Goal: Task Accomplishment & Management: Manage account settings

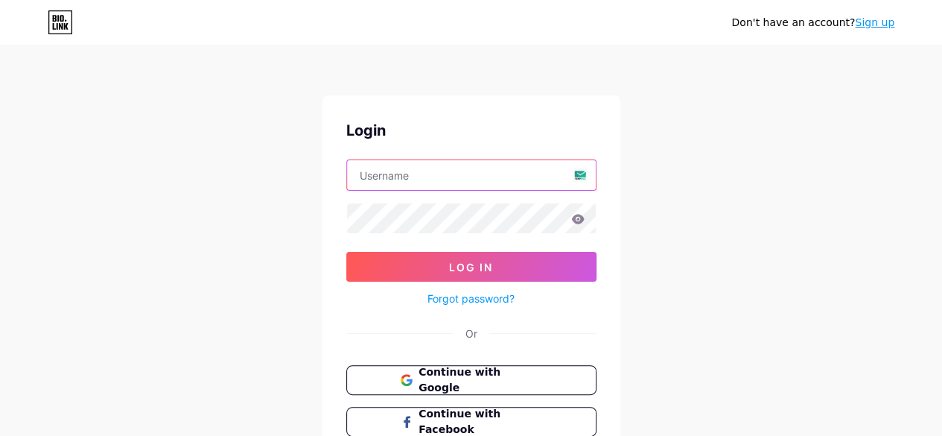
drag, startPoint x: 0, startPoint y: 0, endPoint x: 461, endPoint y: 170, distance: 491.4
click at [461, 170] on input "text" at bounding box center [471, 175] width 249 height 30
type input "[EMAIL_ADDRESS][DOMAIN_NAME]"
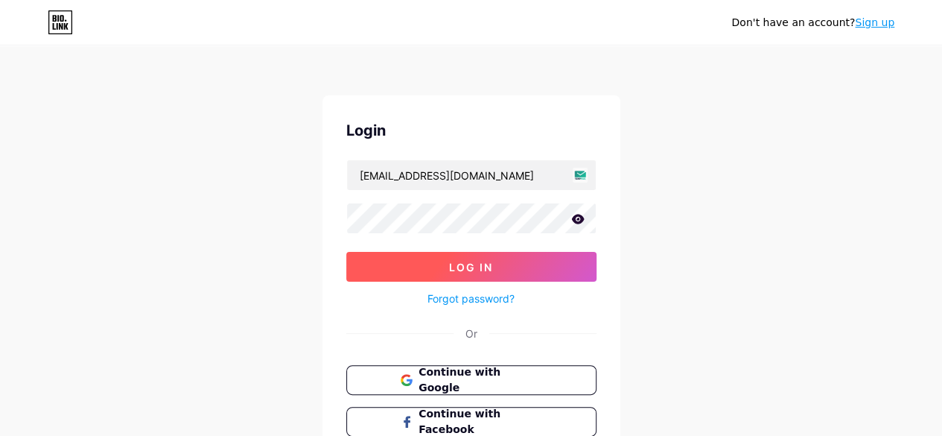
click at [449, 261] on span "Log In" at bounding box center [471, 267] width 44 height 13
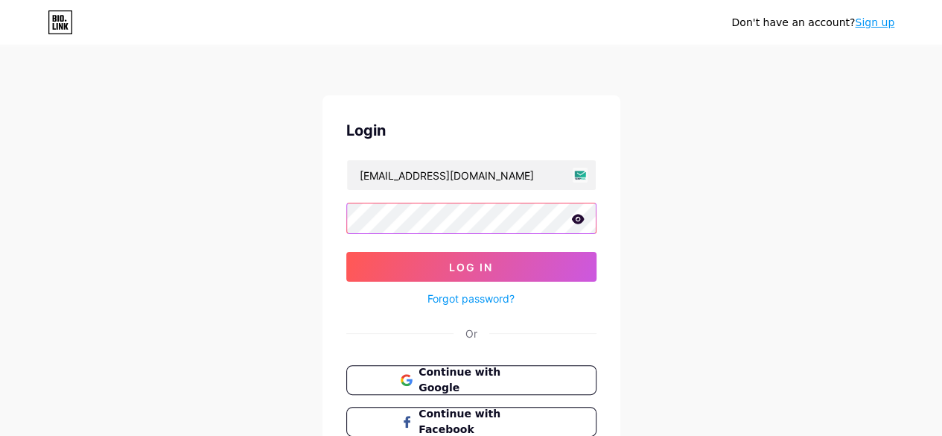
click at [346, 252] on button "Log In" at bounding box center [471, 267] width 250 height 30
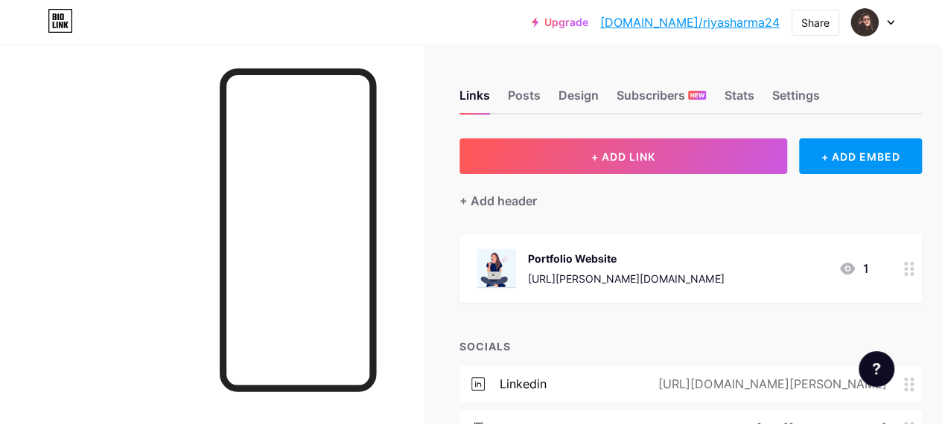
scroll to position [181, 0]
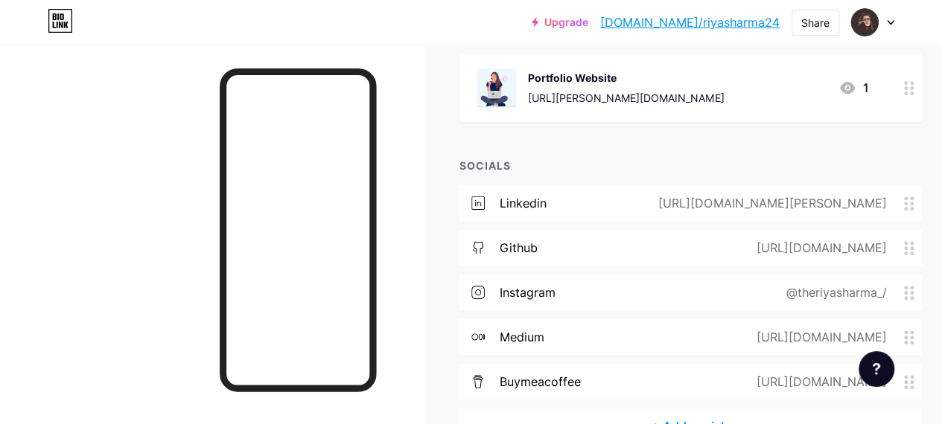
click at [856, 84] on icon at bounding box center [847, 88] width 18 height 18
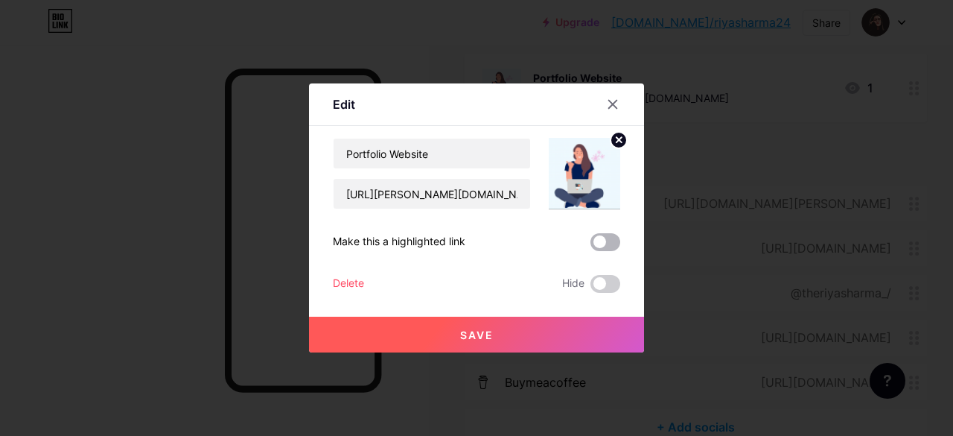
click at [603, 240] on span at bounding box center [605, 242] width 30 height 18
click at [590, 246] on input "checkbox" at bounding box center [590, 246] width 0 height 0
click at [522, 326] on button "Save" at bounding box center [476, 334] width 335 height 36
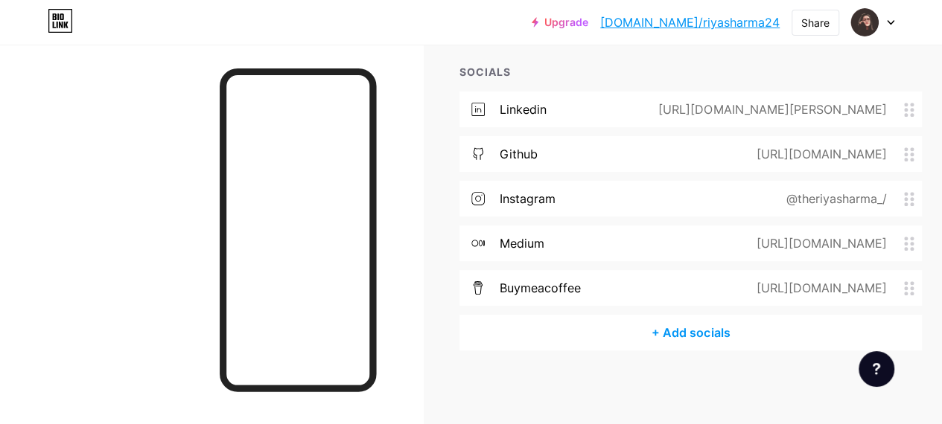
scroll to position [274, 0]
click at [913, 288] on circle at bounding box center [912, 289] width 4 height 4
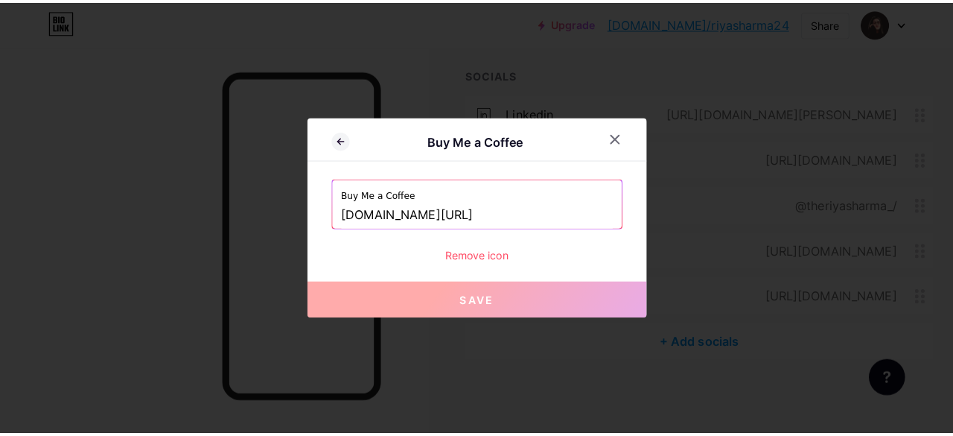
scroll to position [264, 0]
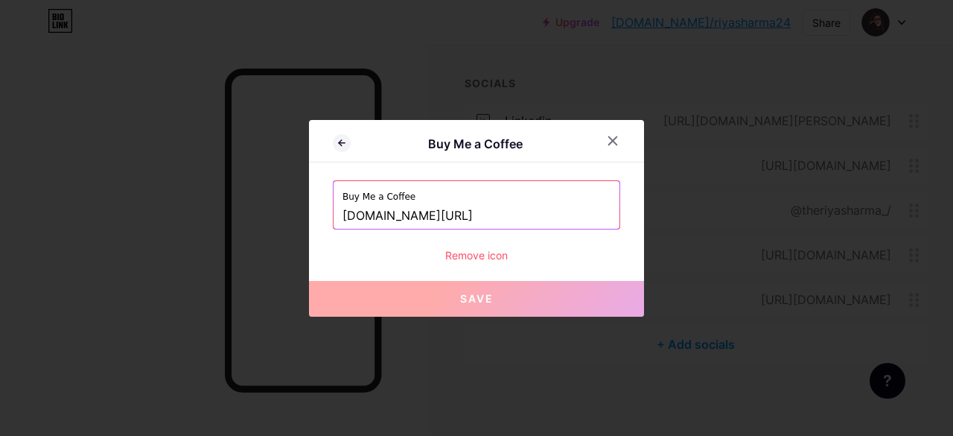
click at [462, 252] on div "Remove icon" at bounding box center [476, 255] width 287 height 16
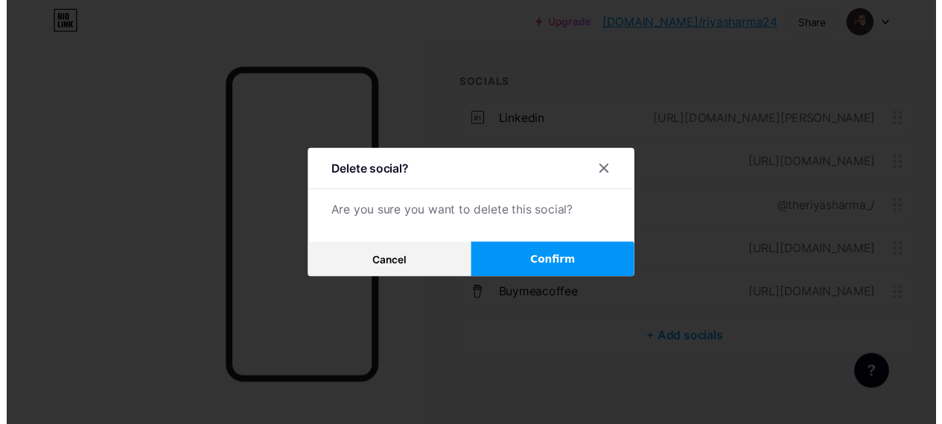
scroll to position [274, 0]
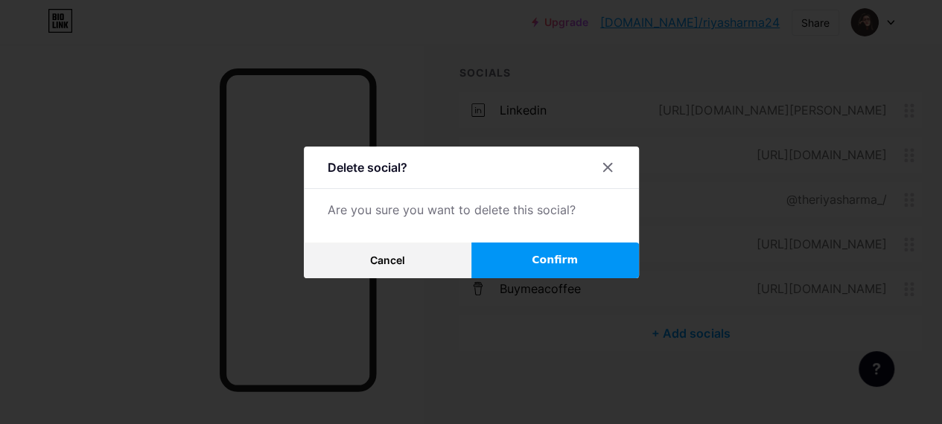
click at [520, 266] on button "Confirm" at bounding box center [555, 261] width 168 height 36
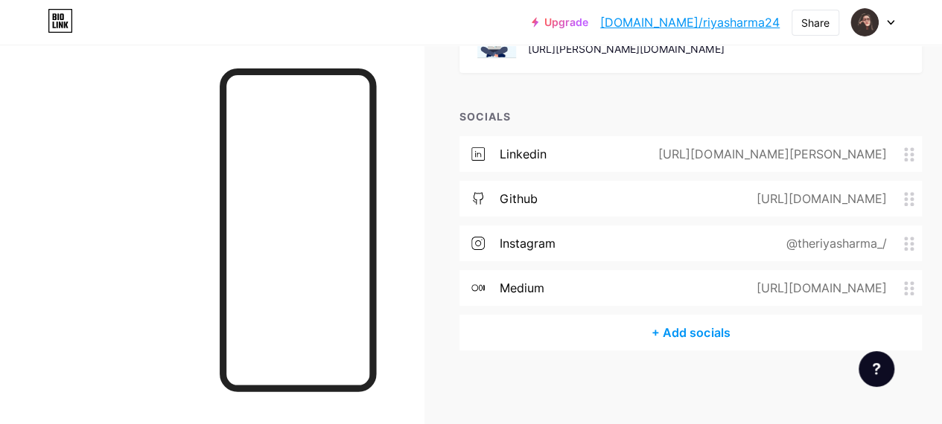
click at [914, 242] on icon at bounding box center [909, 244] width 10 height 14
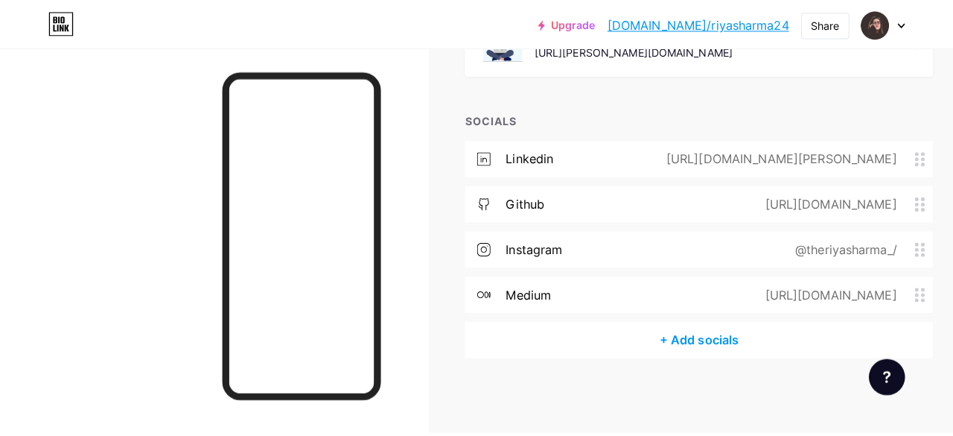
scroll to position [219, 0]
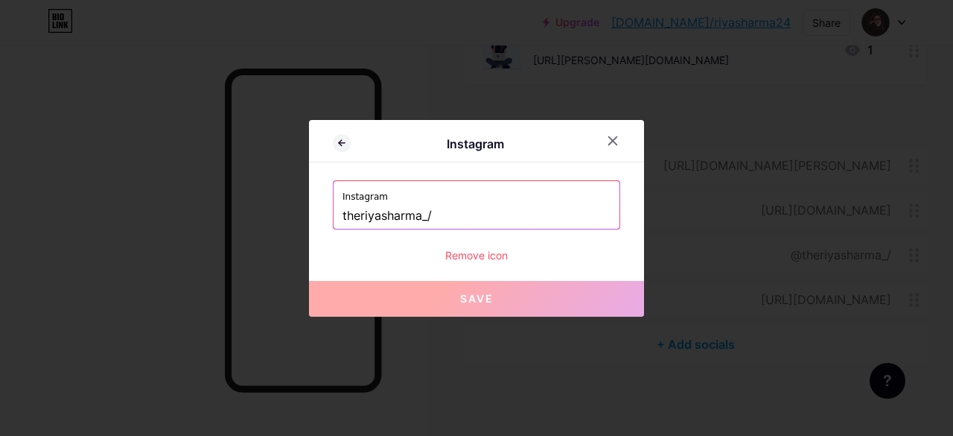
click at [456, 257] on div "Remove icon" at bounding box center [476, 255] width 287 height 16
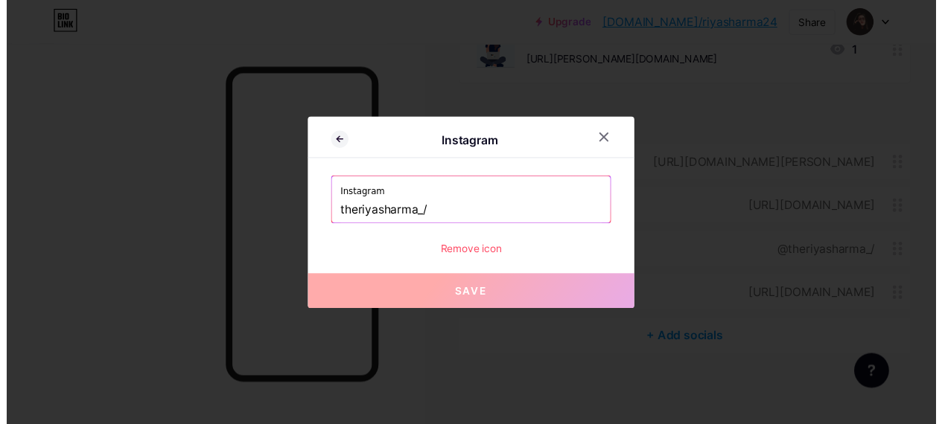
scroll to position [230, 0]
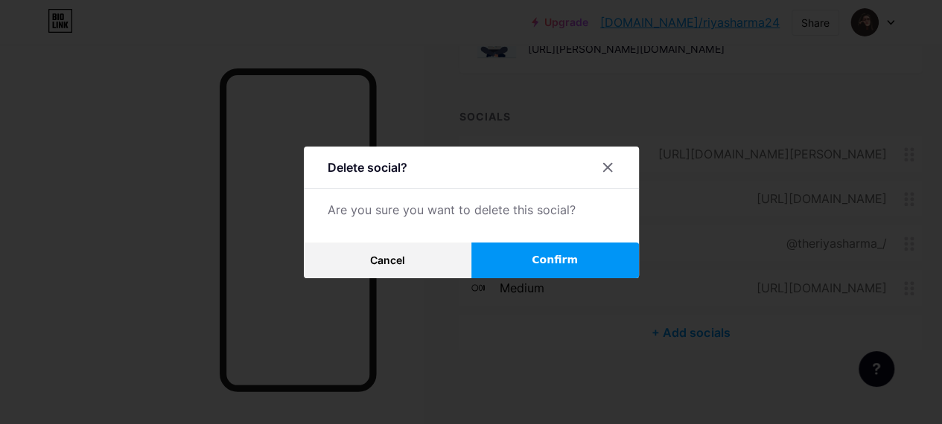
click at [532, 265] on button "Confirm" at bounding box center [555, 261] width 168 height 36
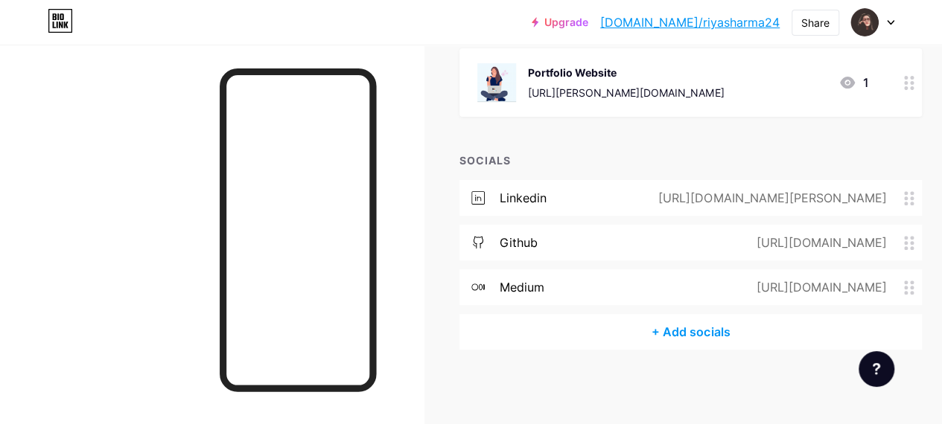
scroll to position [185, 0]
click at [705, 331] on div "+ Add socials" at bounding box center [690, 333] width 462 height 36
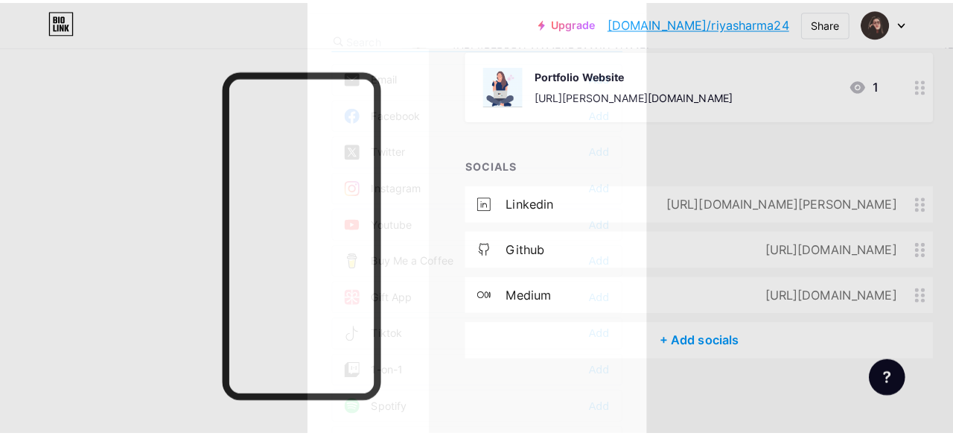
scroll to position [174, 0]
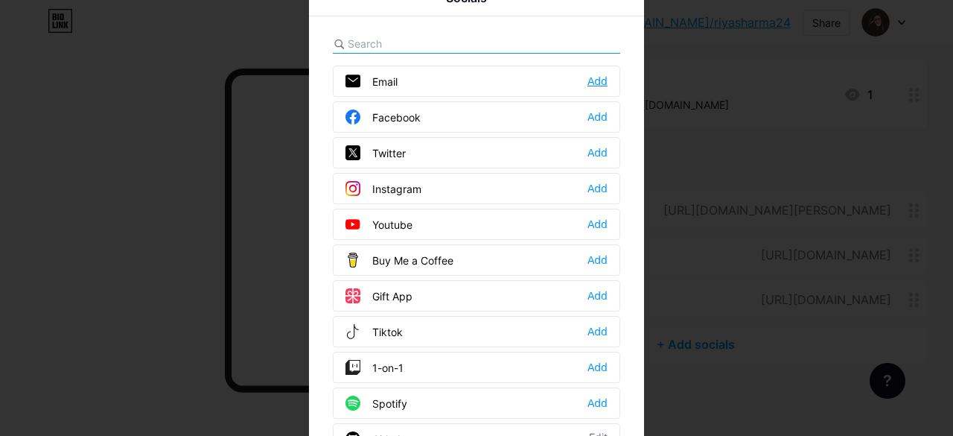
click at [590, 79] on div "Add" at bounding box center [597, 81] width 20 height 15
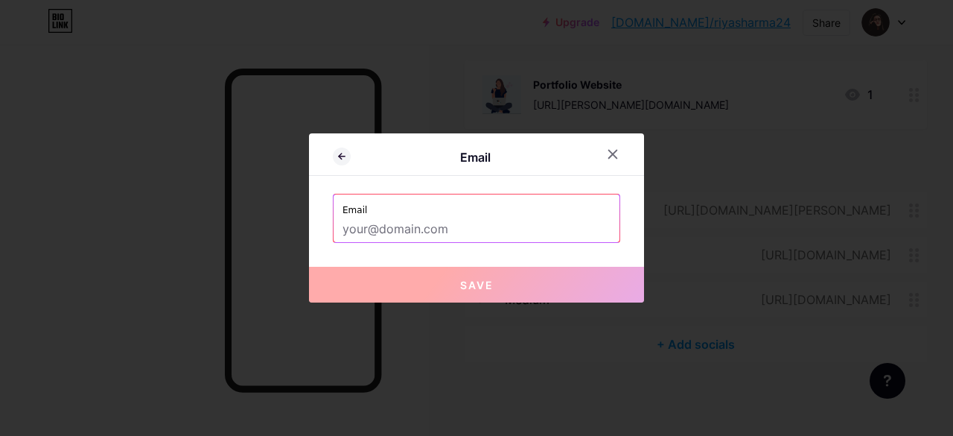
click at [445, 223] on input "text" at bounding box center [476, 229] width 268 height 25
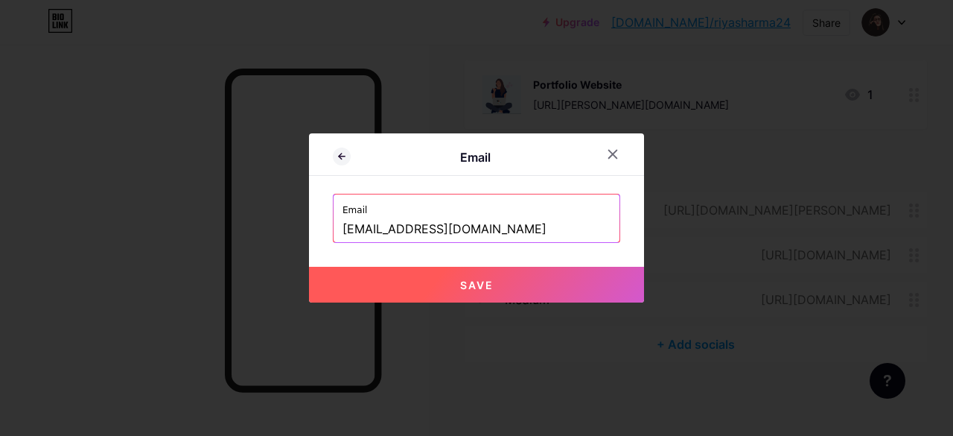
click at [499, 281] on button "Save" at bounding box center [476, 285] width 335 height 36
type input "mailto:[EMAIL_ADDRESS][DOMAIN_NAME]"
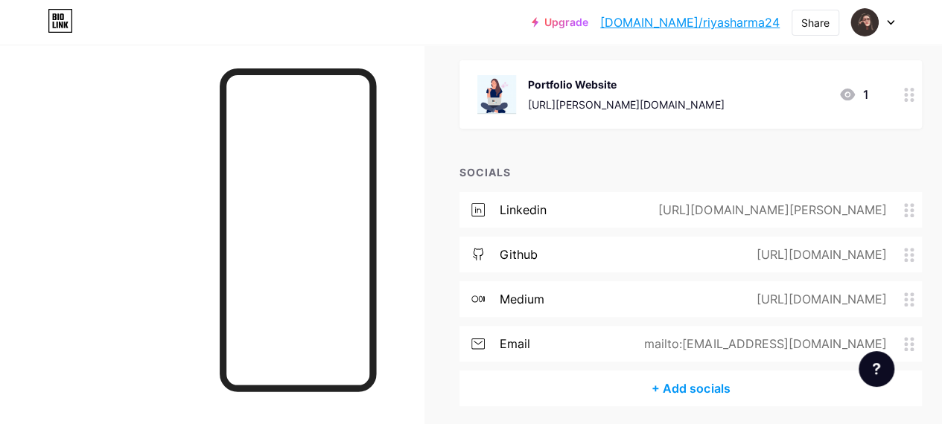
click at [698, 388] on div "+ Add socials" at bounding box center [690, 389] width 462 height 36
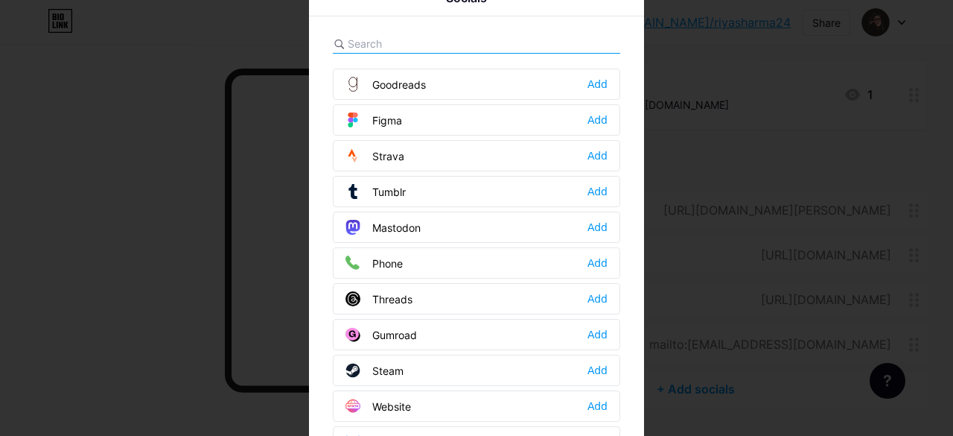
scroll to position [25, 0]
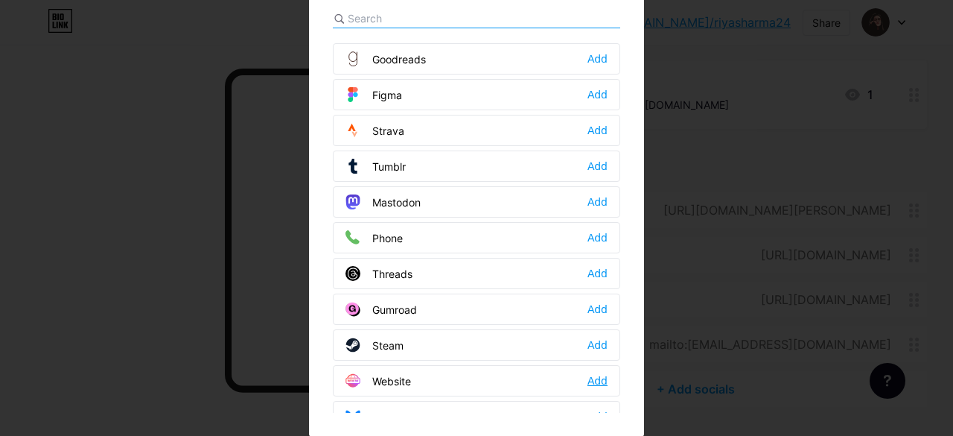
click at [599, 373] on div "Add" at bounding box center [597, 380] width 20 height 15
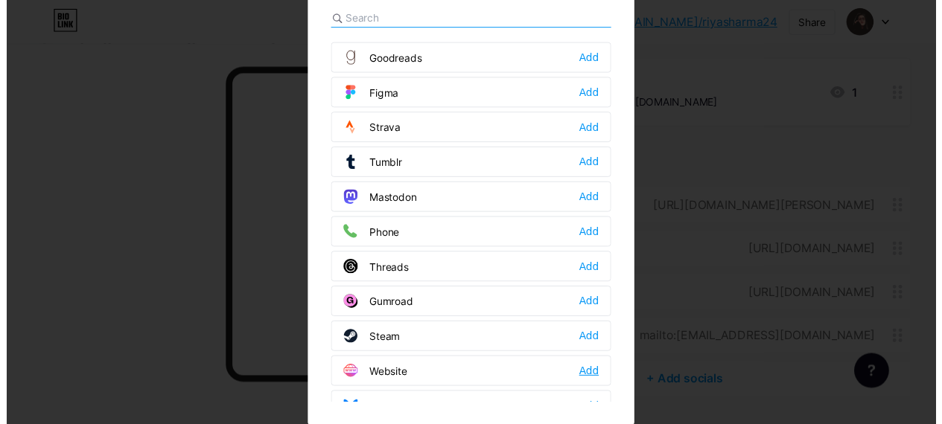
scroll to position [0, 0]
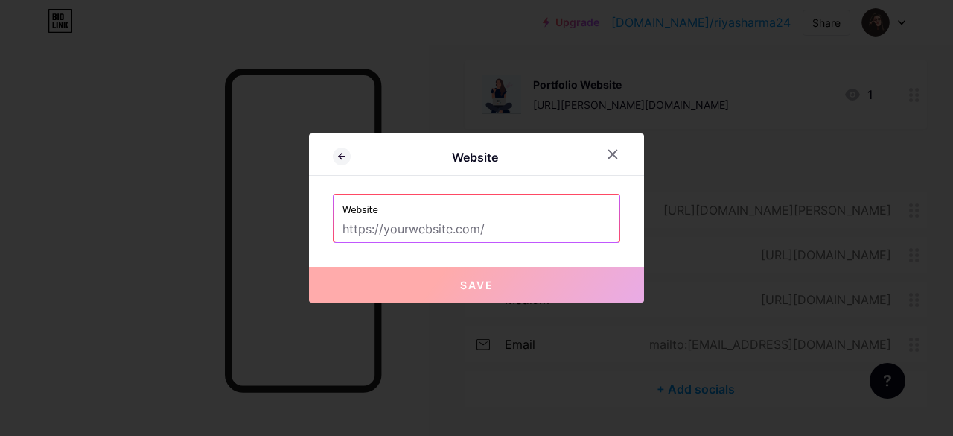
click at [486, 235] on input "text" at bounding box center [476, 229] width 268 height 25
paste input "[URL][PERSON_NAME][DOMAIN_NAME]"
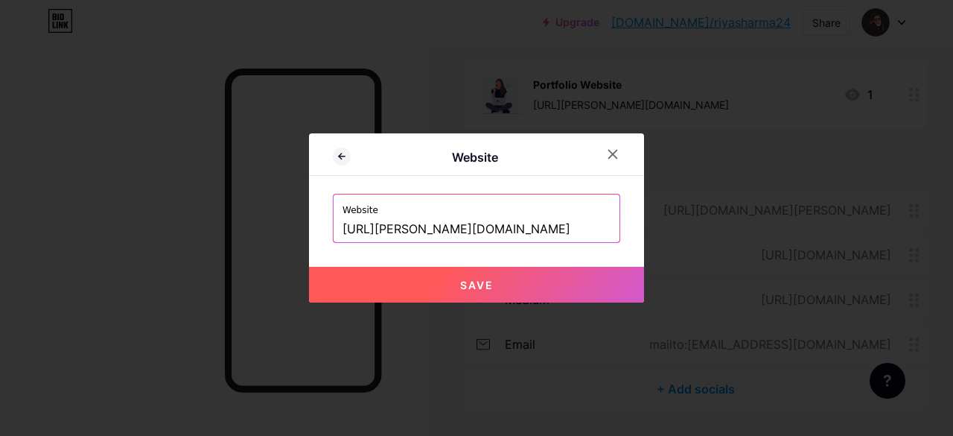
type input "[URL][PERSON_NAME][DOMAIN_NAME]"
click at [521, 283] on button "Save" at bounding box center [476, 285] width 335 height 36
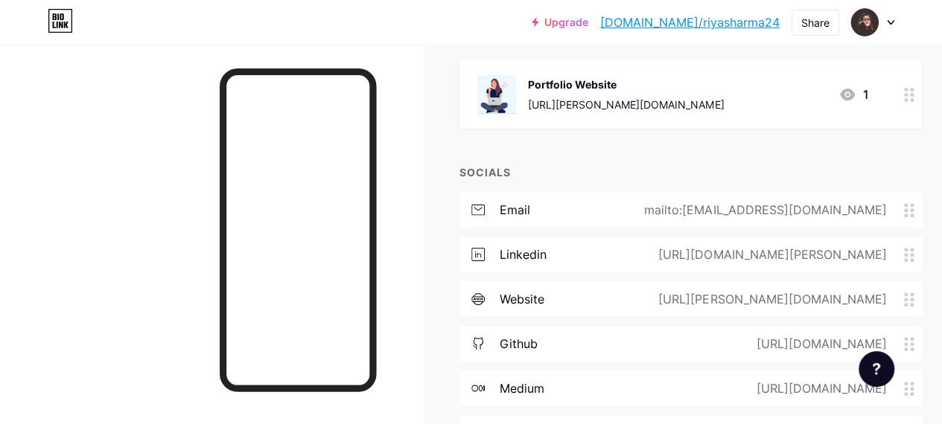
click at [908, 98] on circle at bounding box center [906, 100] width 4 height 4
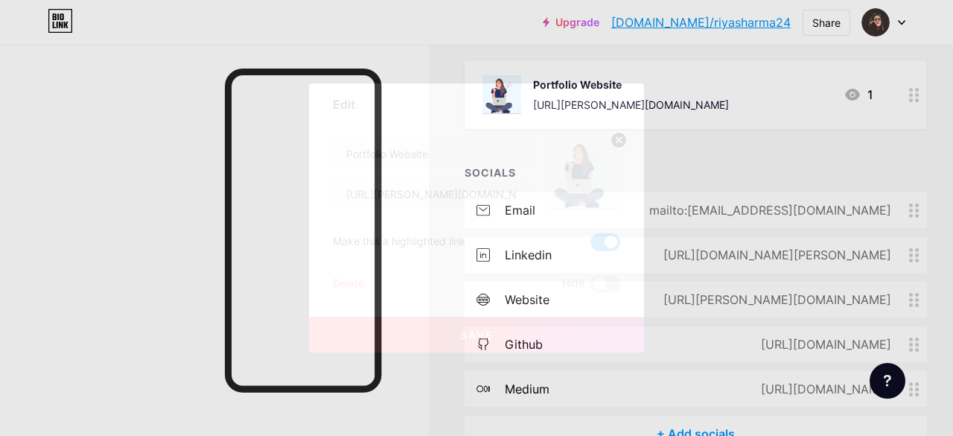
click at [339, 286] on div "Delete" at bounding box center [348, 284] width 31 height 18
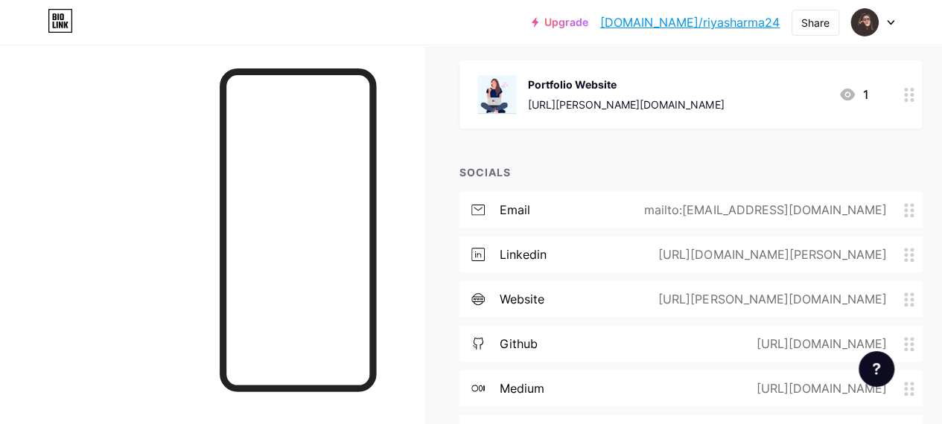
click at [561, 272] on span "Confirm" at bounding box center [555, 269] width 46 height 16
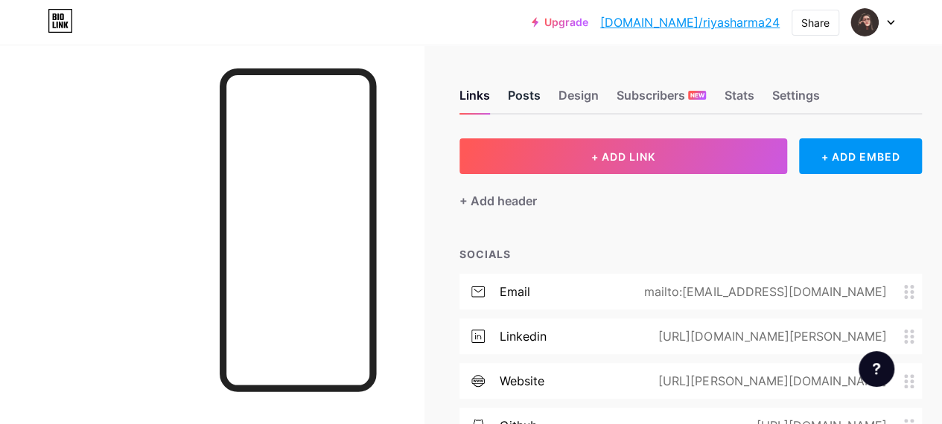
click at [529, 101] on div "Posts" at bounding box center [524, 99] width 33 height 27
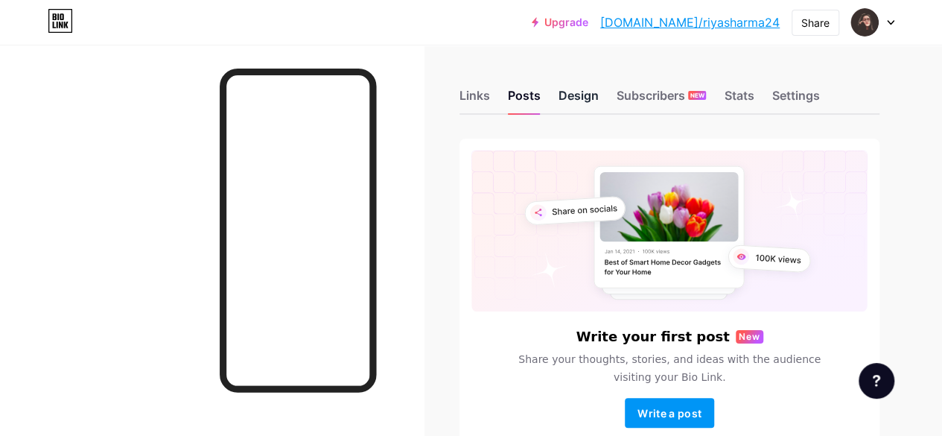
click at [580, 100] on div "Design" at bounding box center [578, 99] width 40 height 27
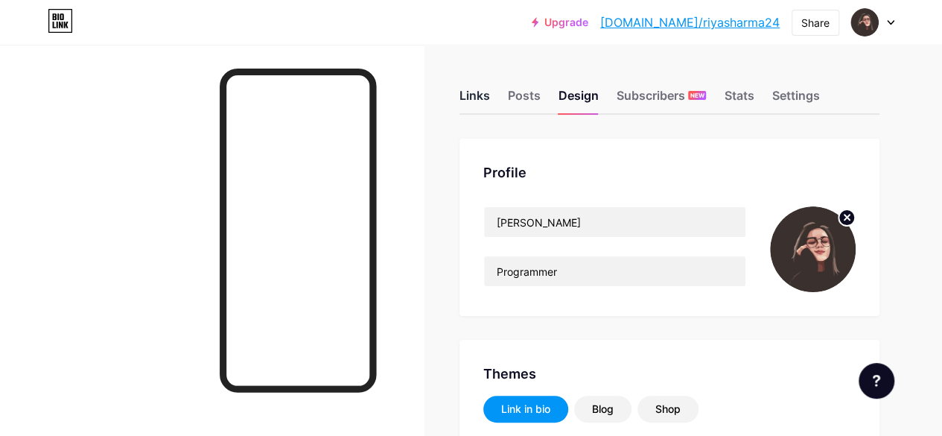
click at [484, 94] on div "Links" at bounding box center [474, 99] width 31 height 27
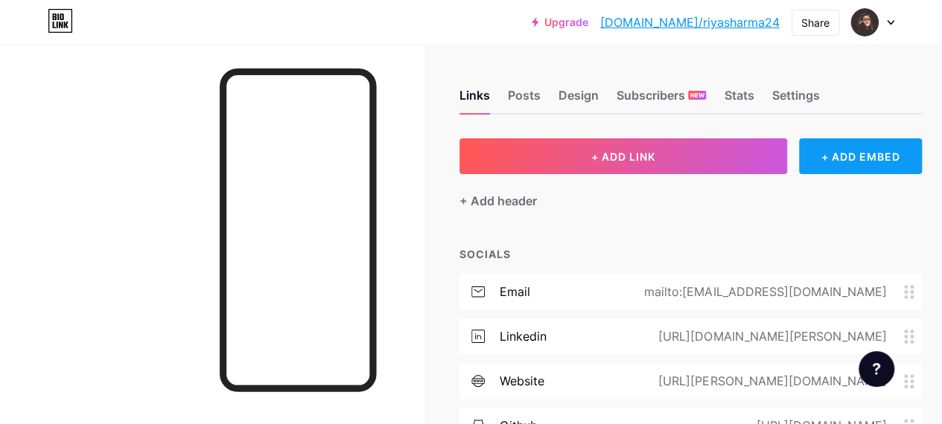
click at [892, 169] on div "+ ADD EMBED" at bounding box center [860, 156] width 123 height 36
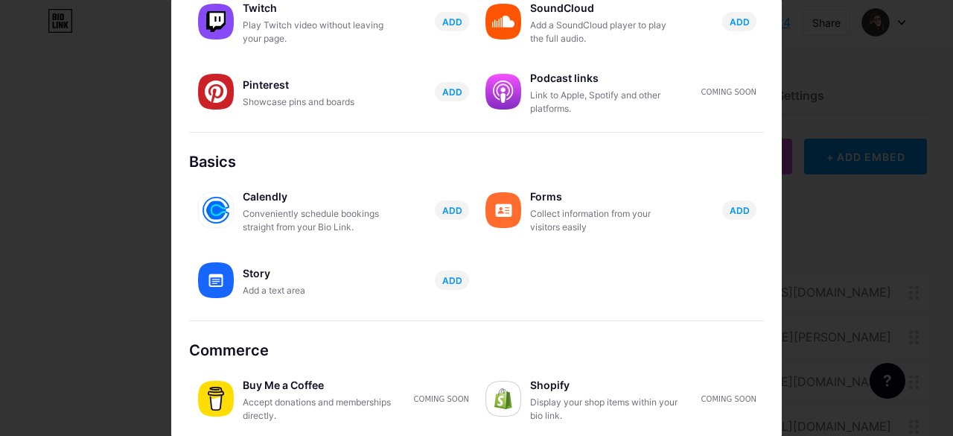
scroll to position [1, 0]
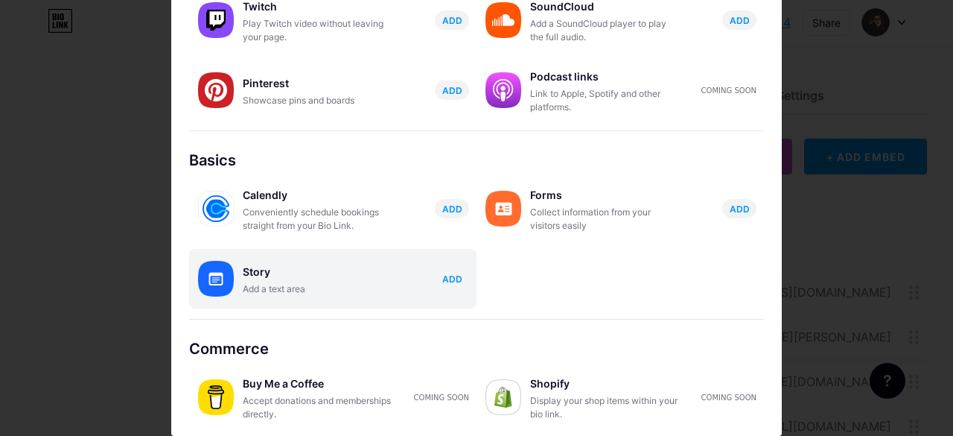
click at [443, 276] on span "ADD" at bounding box center [452, 278] width 20 height 13
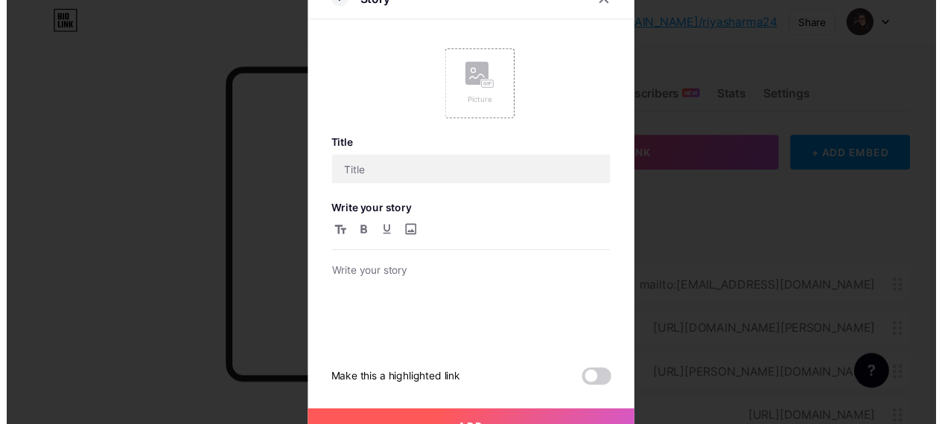
scroll to position [0, 0]
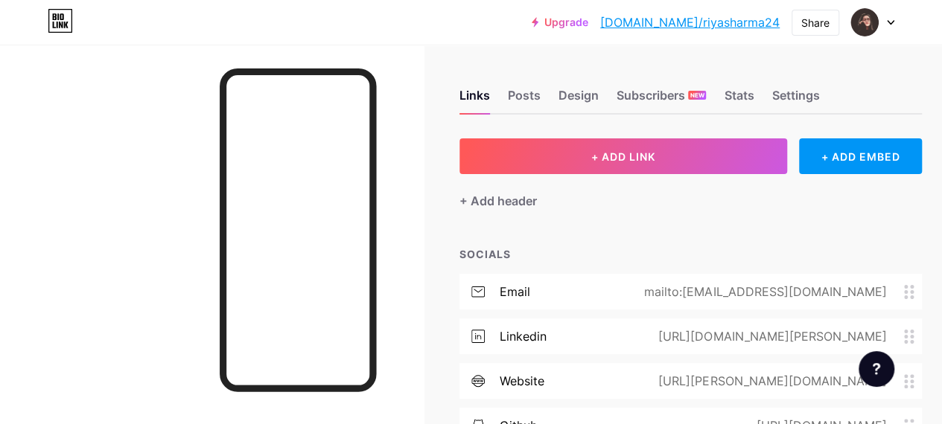
scroll to position [182, 0]
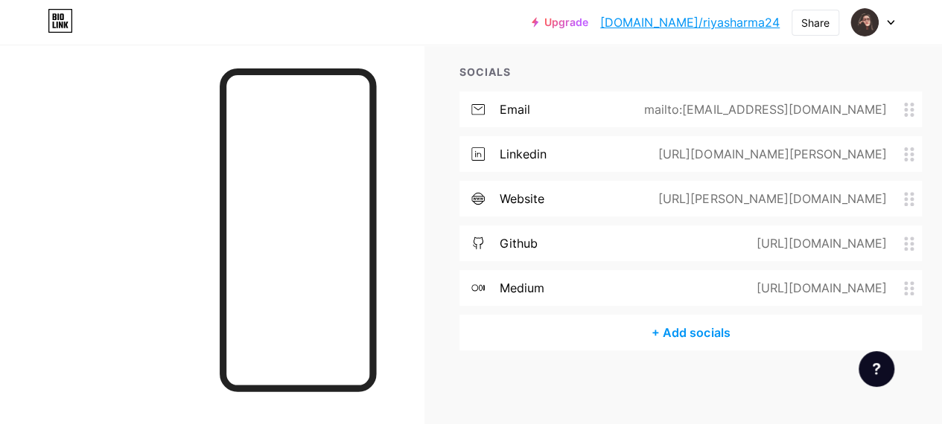
click at [712, 330] on div "+ Add socials" at bounding box center [690, 333] width 462 height 36
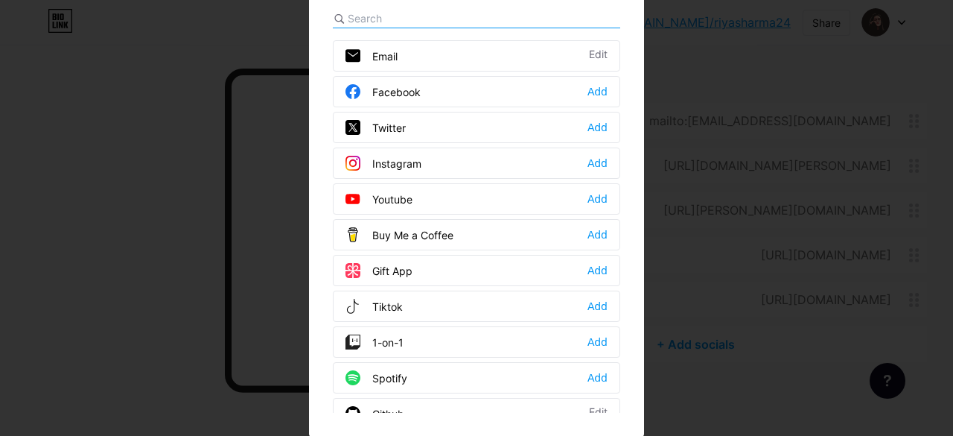
scroll to position [0, 0]
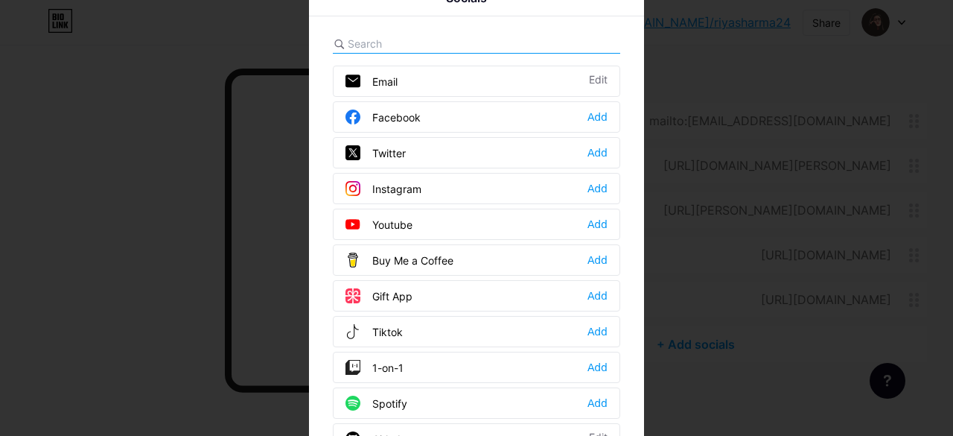
click at [408, 40] on input "text" at bounding box center [430, 44] width 165 height 16
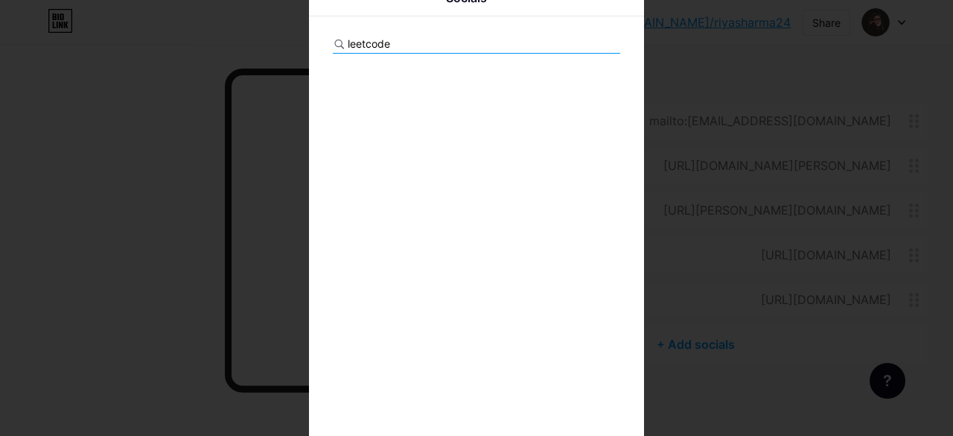
type input "leetcode"
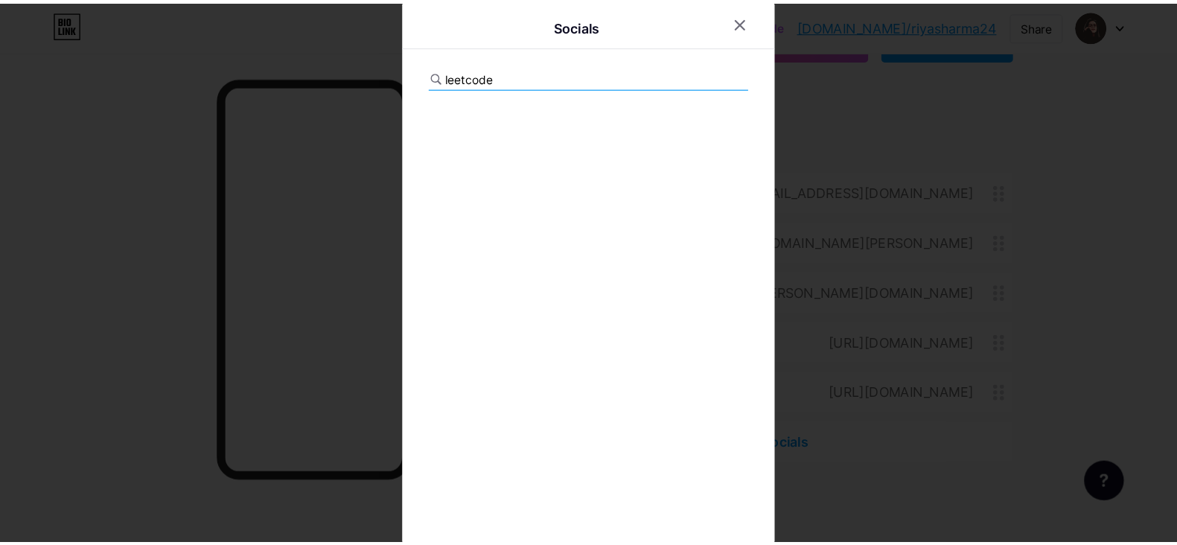
scroll to position [61, 0]
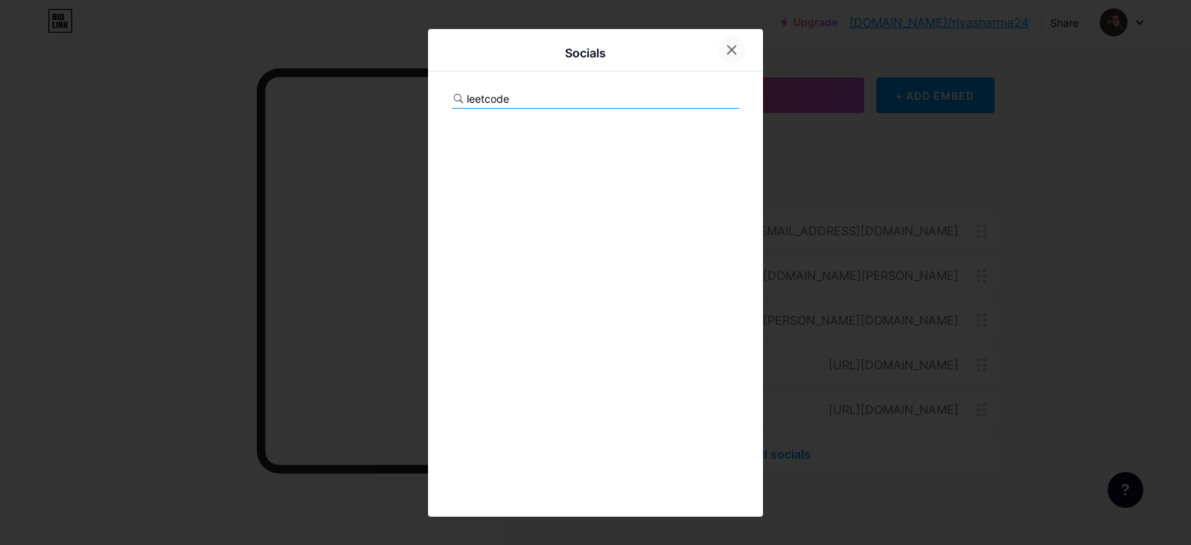
drag, startPoint x: 916, startPoint y: 1, endPoint x: 717, endPoint y: 42, distance: 203.1
click at [718, 42] on div at bounding box center [731, 49] width 27 height 27
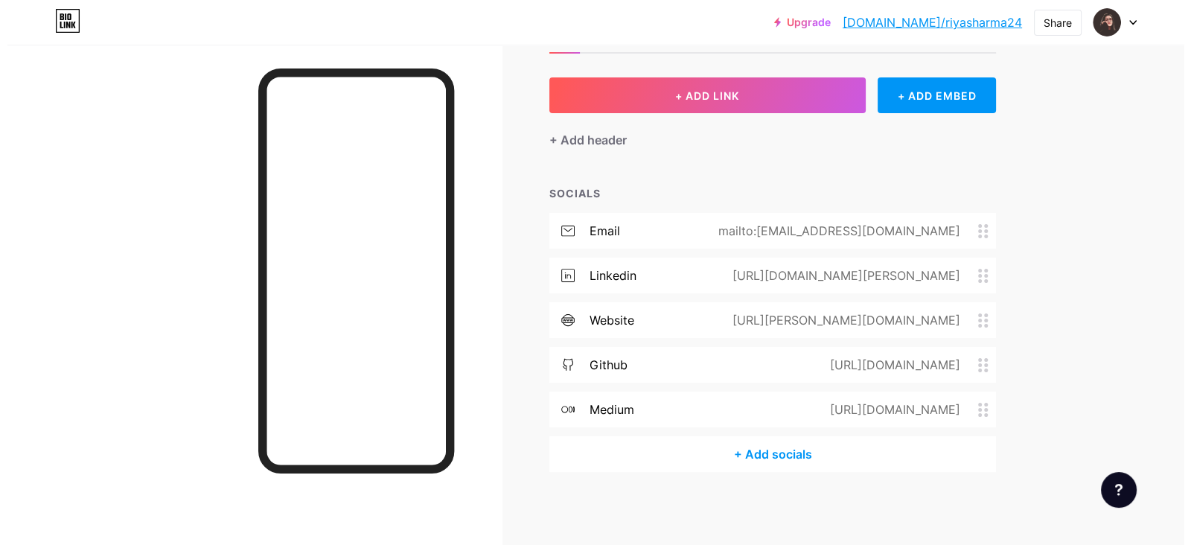
scroll to position [0, 0]
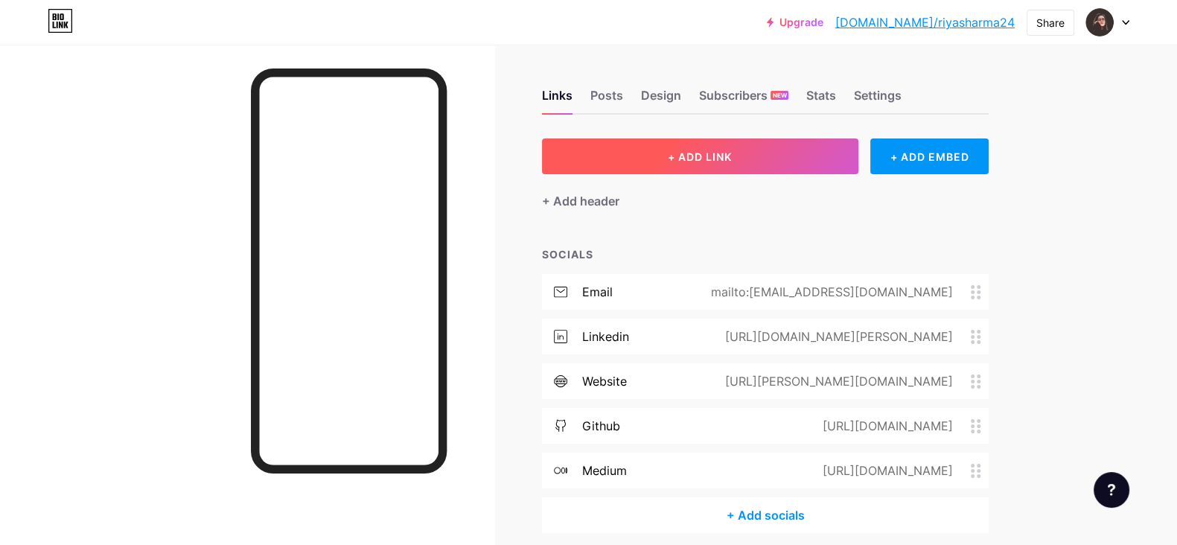
click at [727, 155] on span "+ ADD LINK" at bounding box center [700, 156] width 64 height 13
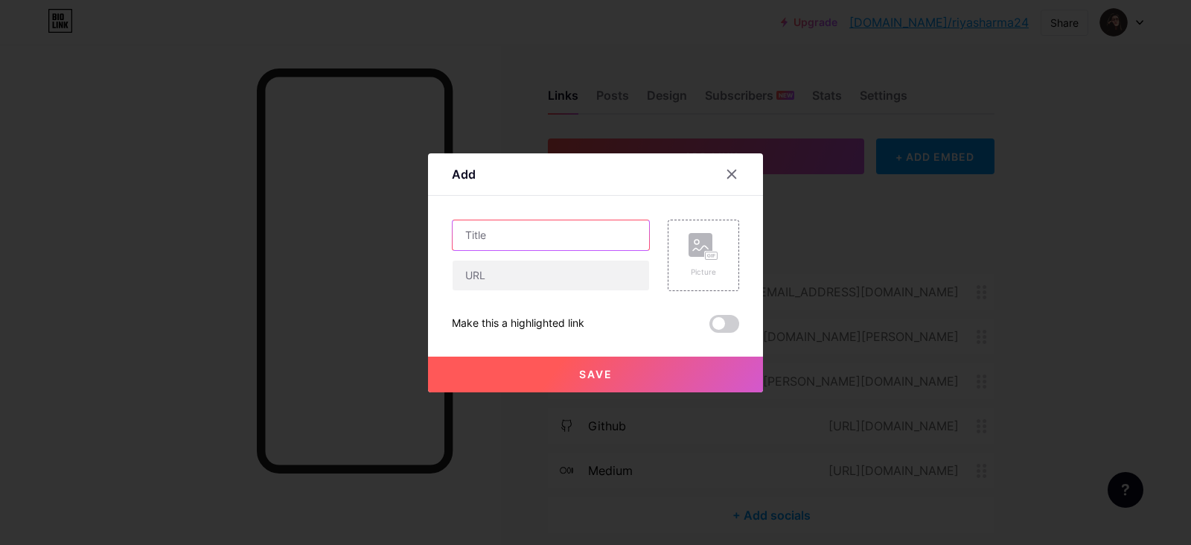
click at [561, 230] on input "text" at bounding box center [551, 235] width 197 height 30
type input "Leetcode Profile"
click at [528, 289] on input "text" at bounding box center [551, 276] width 197 height 30
paste input "[URL][DOMAIN_NAME]"
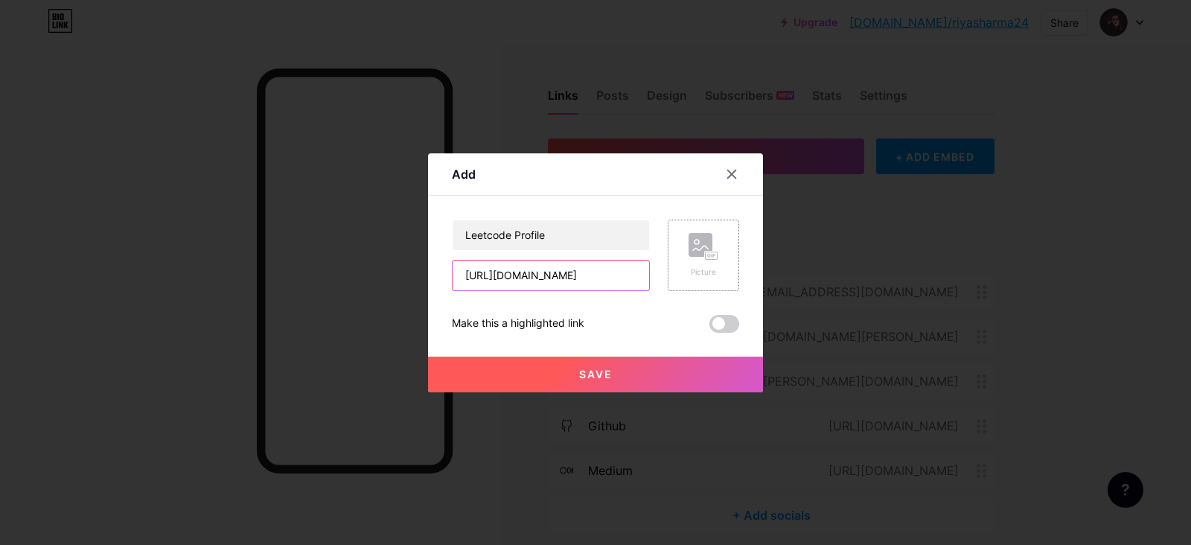
type input "[URL][DOMAIN_NAME]"
click at [696, 247] on rect at bounding box center [701, 245] width 24 height 24
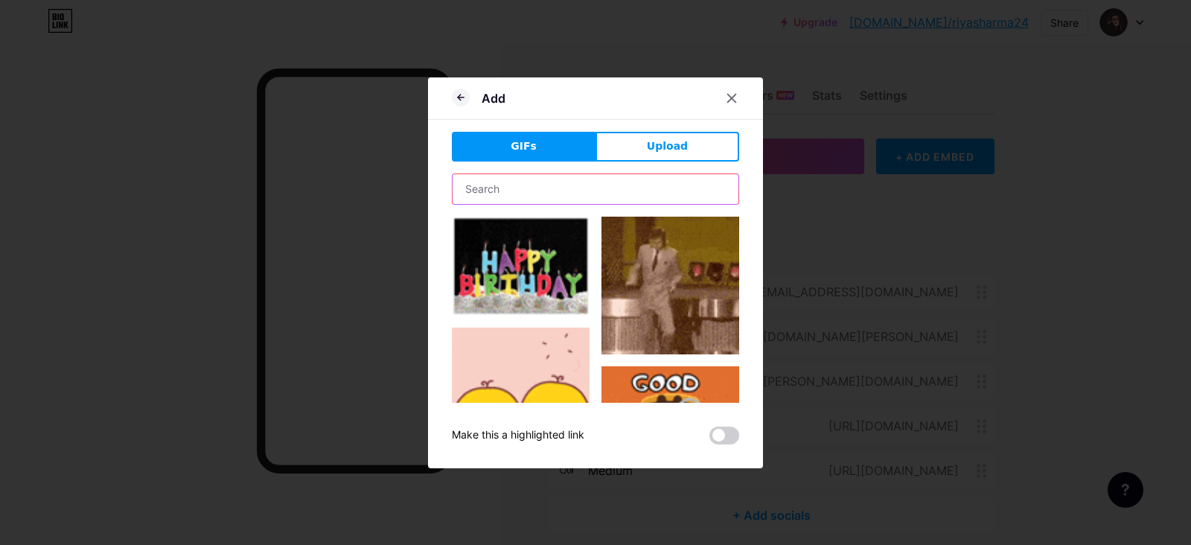
click at [567, 184] on input "text" at bounding box center [596, 189] width 286 height 30
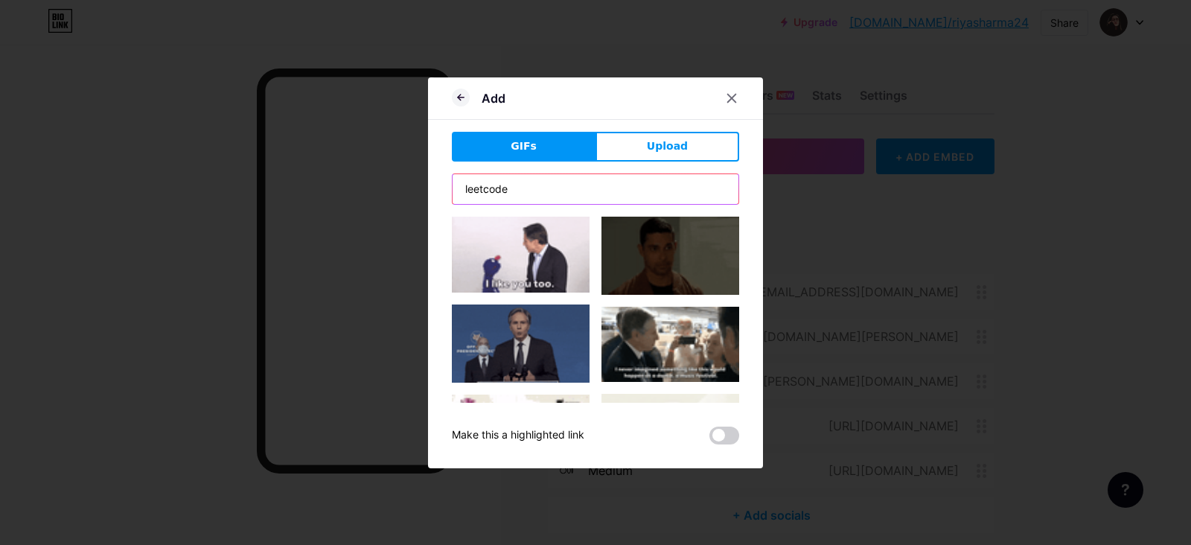
type input "leetcode"
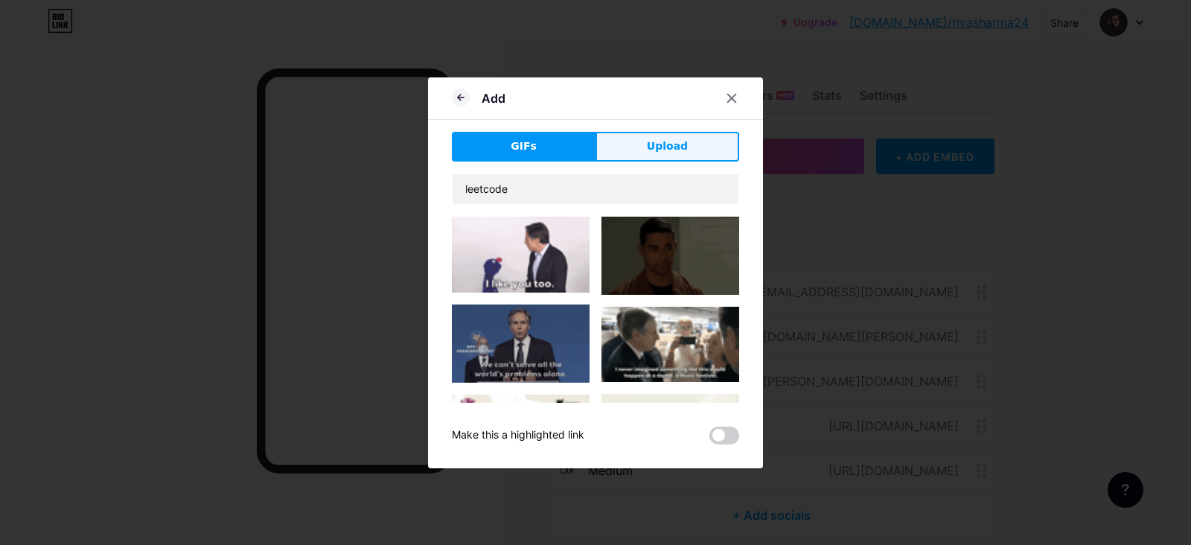
click at [674, 146] on span "Upload" at bounding box center [667, 146] width 41 height 16
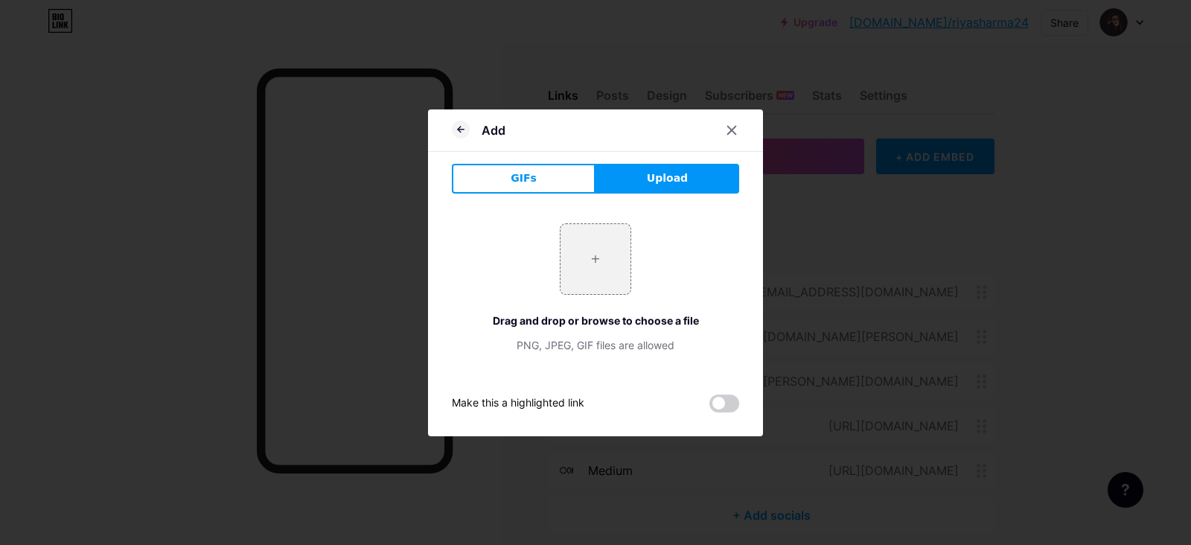
click at [647, 179] on span "Upload" at bounding box center [667, 178] width 41 height 16
click at [591, 268] on input "file" at bounding box center [596, 259] width 70 height 70
type input "C:\fakepath\leetcode.png"
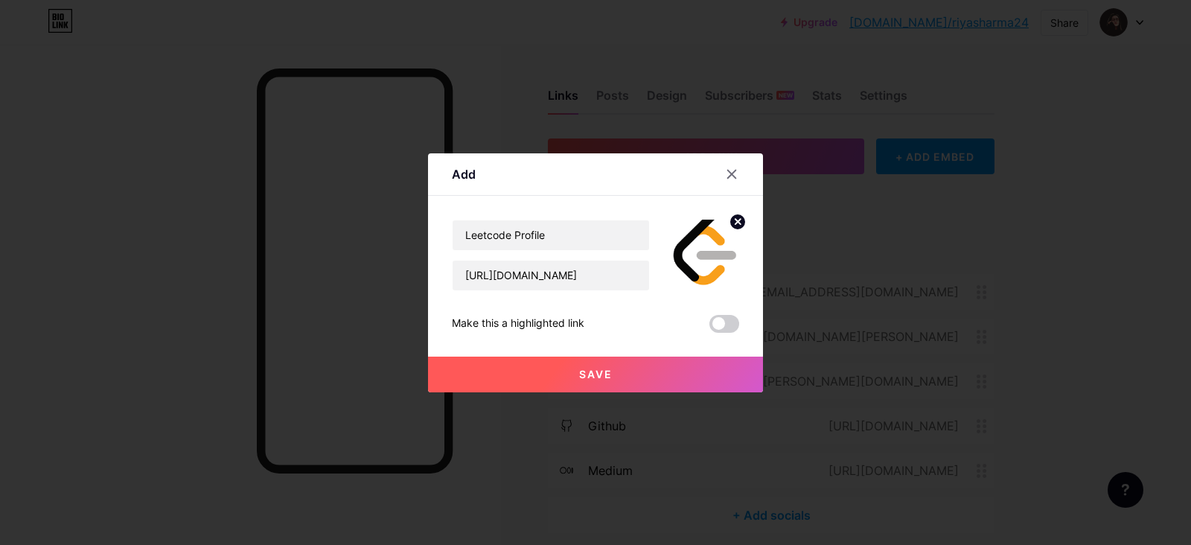
click at [720, 325] on span at bounding box center [725, 324] width 30 height 18
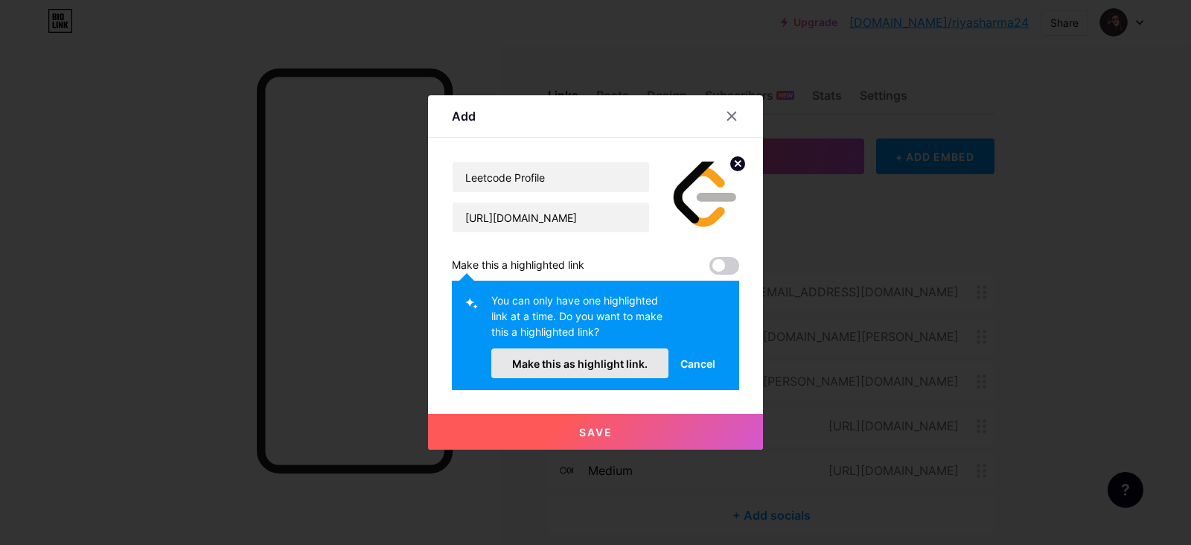
click at [629, 365] on span "Make this as highlight link." at bounding box center [579, 363] width 135 height 13
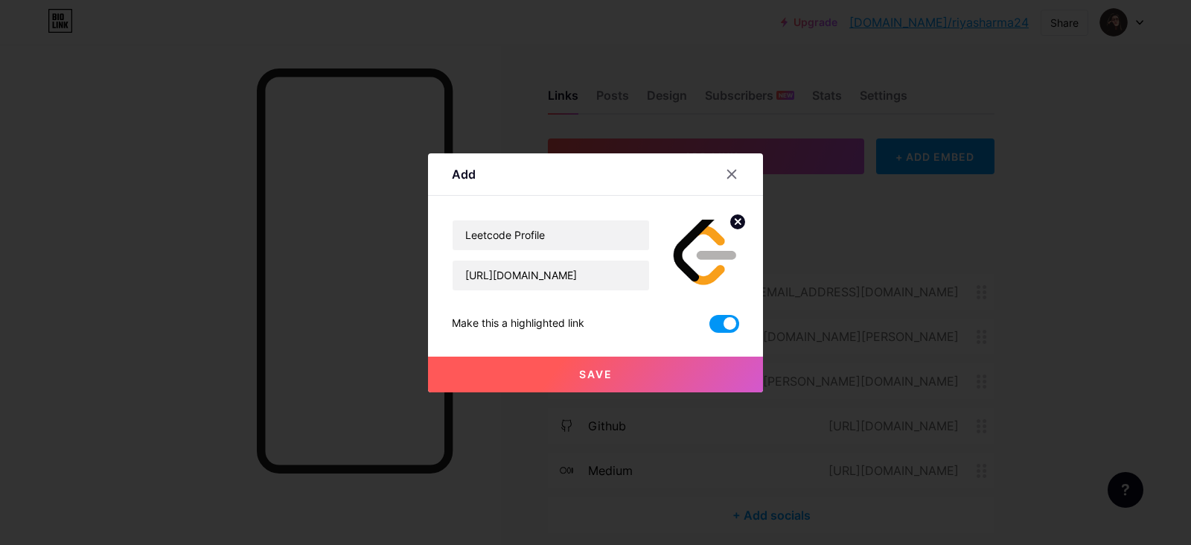
click at [600, 377] on span "Save" at bounding box center [596, 374] width 34 height 13
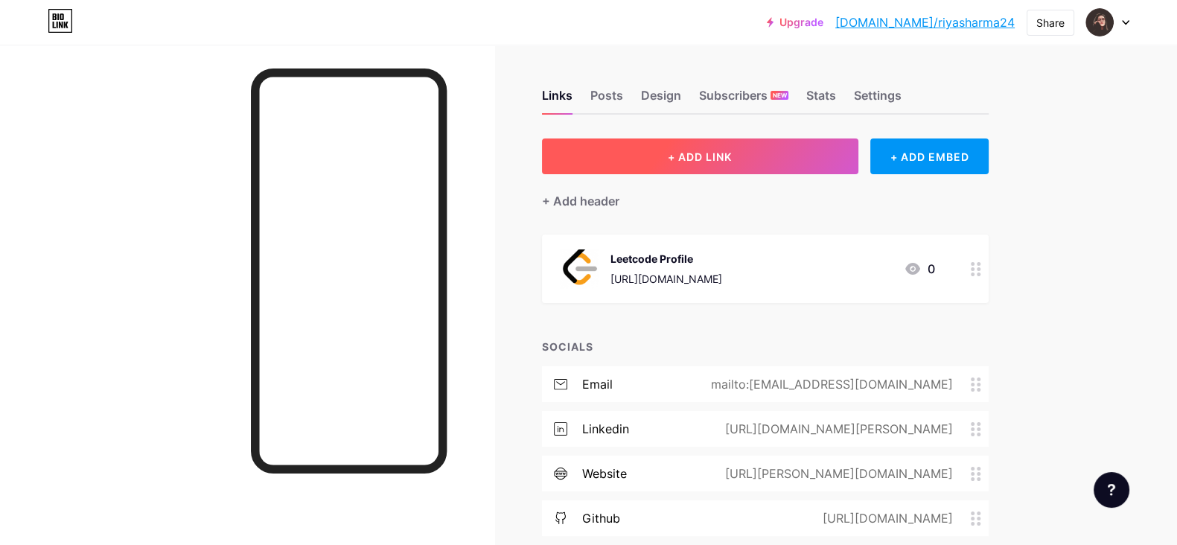
click at [759, 147] on button "+ ADD LINK" at bounding box center [700, 156] width 316 height 36
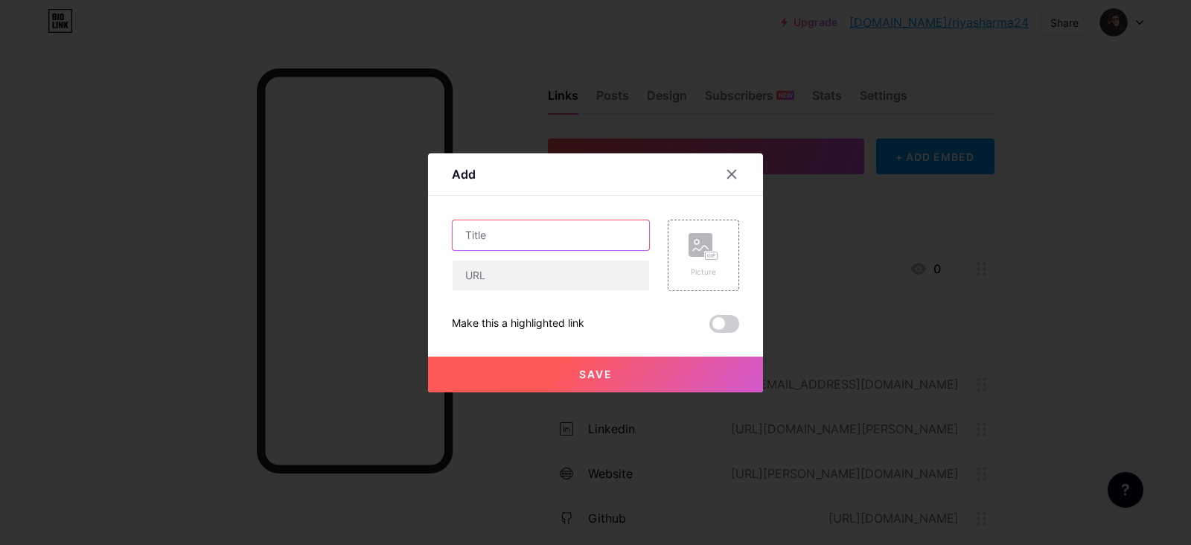
click at [544, 235] on input "text" at bounding box center [551, 235] width 197 height 30
click at [541, 281] on input "text" at bounding box center [551, 276] width 197 height 30
paste input "[URL][DOMAIN_NAME]"
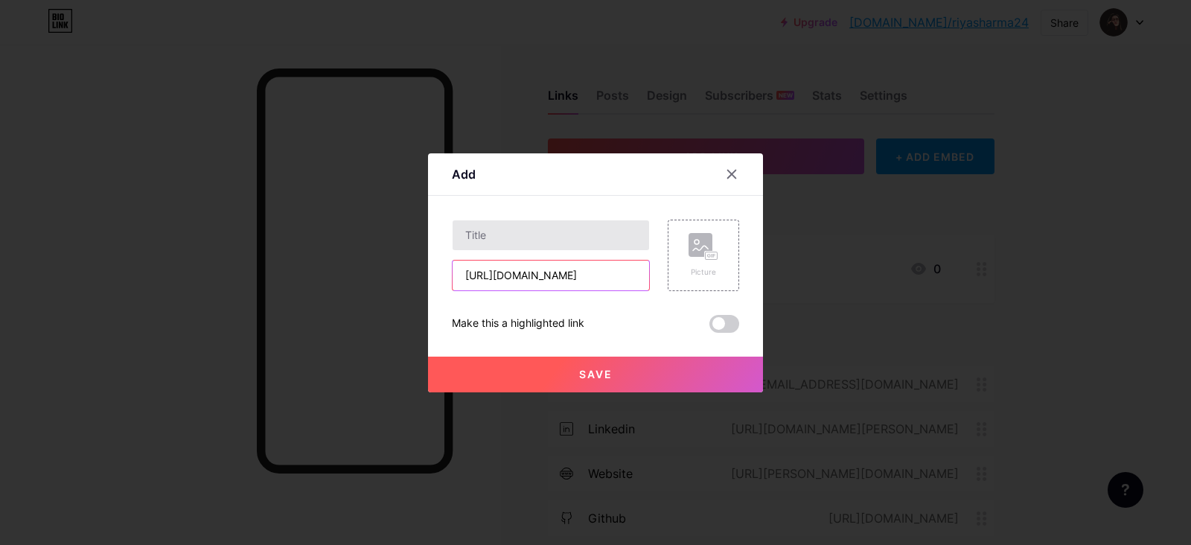
type input "[URL][DOMAIN_NAME]"
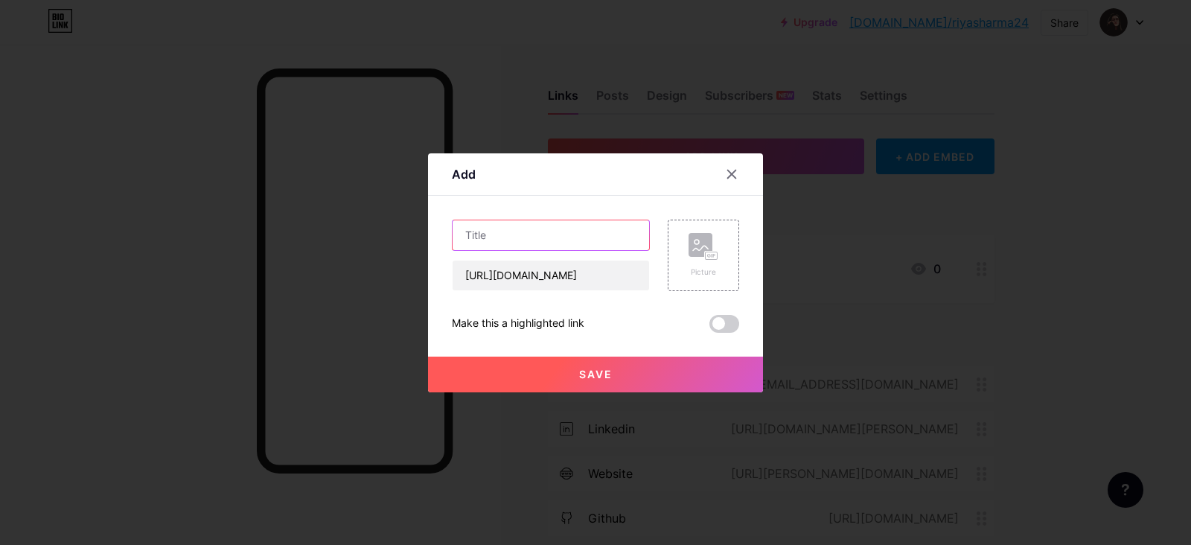
scroll to position [0, 0]
click at [476, 240] on input "text" at bounding box center [551, 235] width 197 height 30
type input "Hackerrank Profile"
click at [696, 256] on icon at bounding box center [704, 247] width 30 height 28
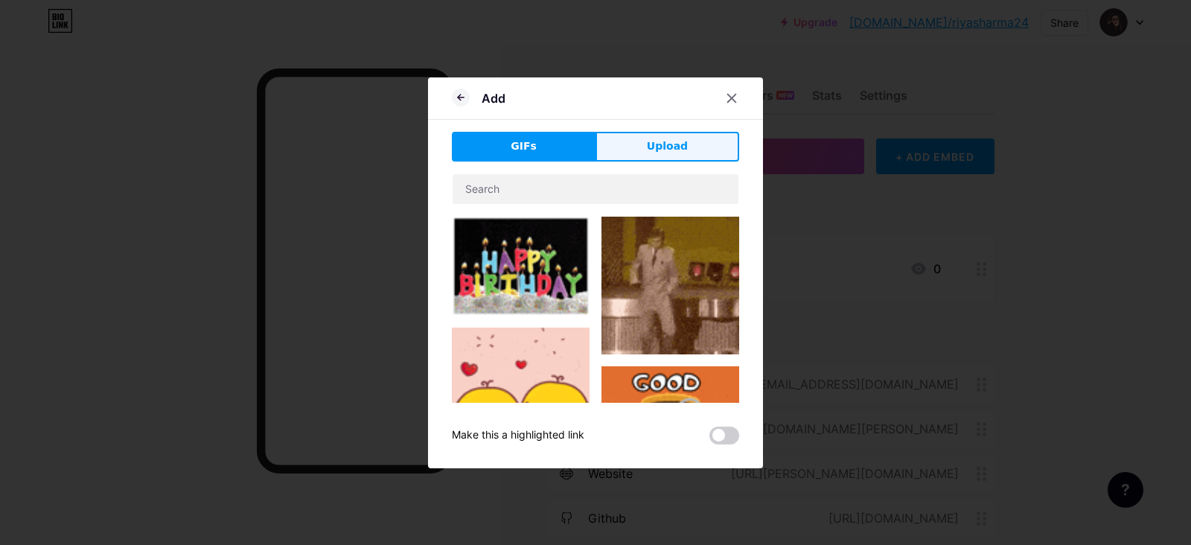
click at [661, 141] on span "Upload" at bounding box center [667, 146] width 41 height 16
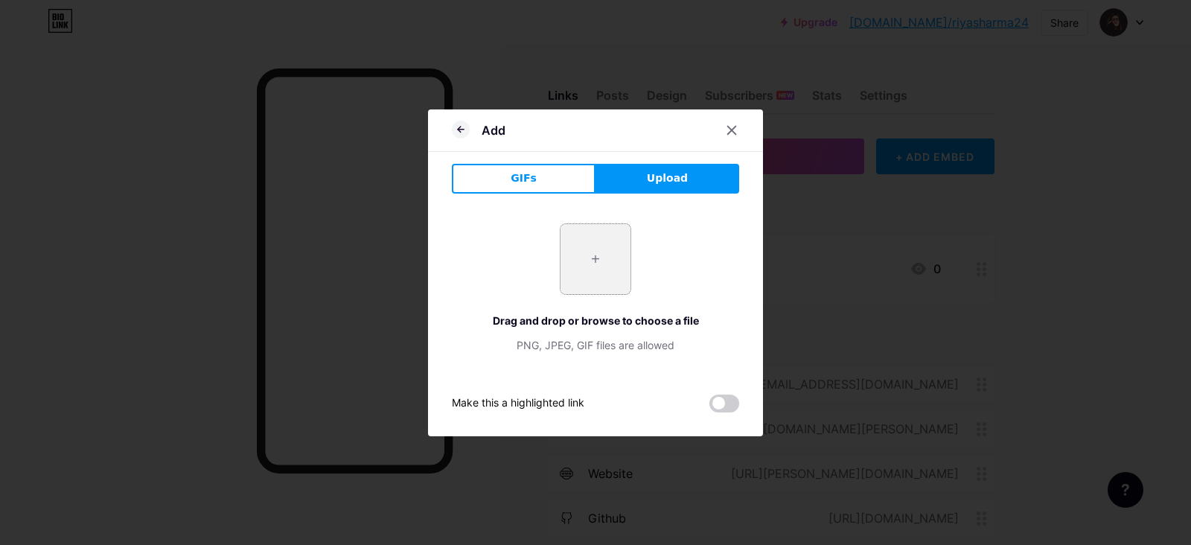
click at [590, 270] on input "file" at bounding box center [596, 259] width 70 height 70
type input "C:\fakepath\hackerrank.png"
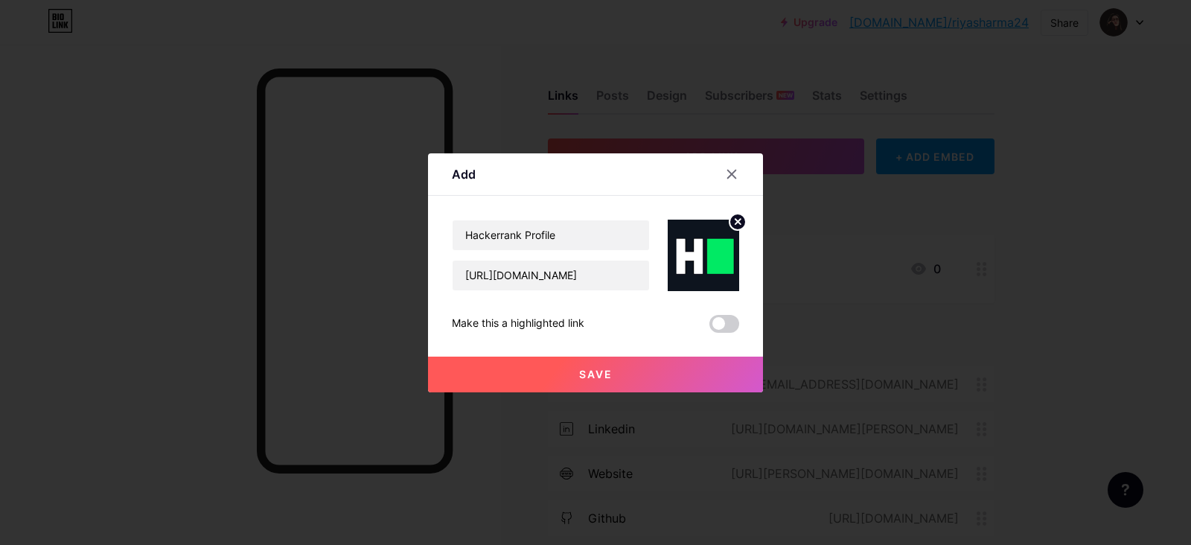
click at [614, 372] on button "Save" at bounding box center [595, 375] width 335 height 36
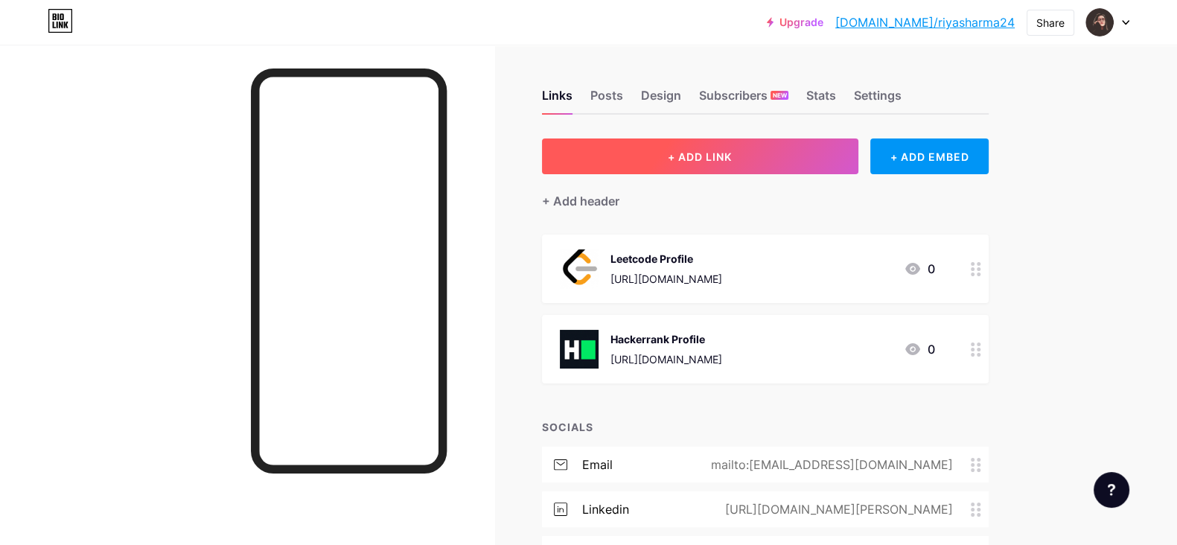
click at [763, 145] on button "+ ADD LINK" at bounding box center [700, 156] width 316 height 36
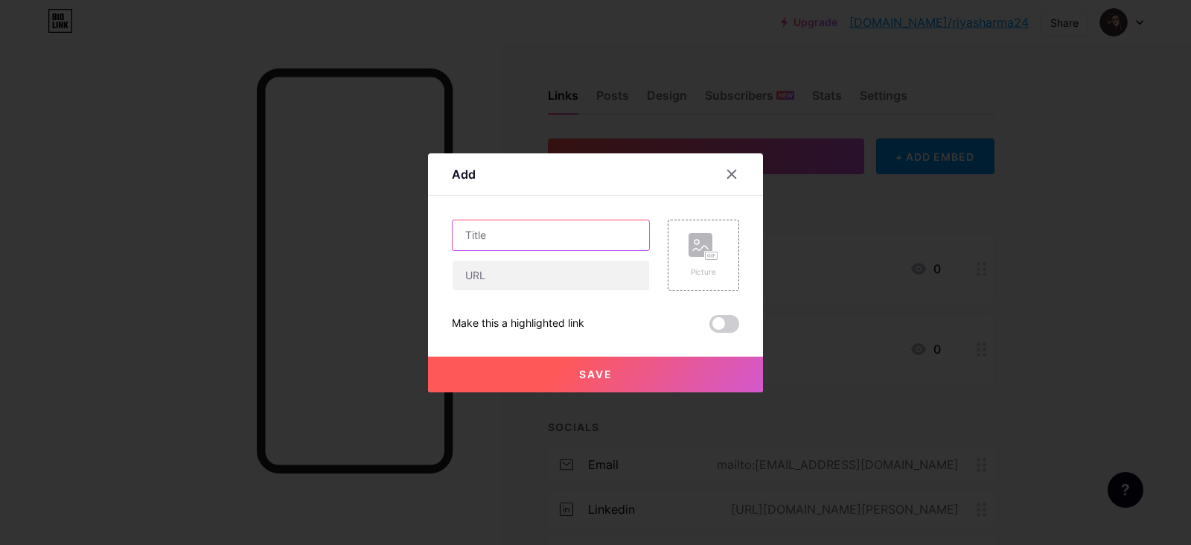
click at [547, 232] on input "text" at bounding box center [551, 235] width 197 height 30
paste input "[URL][DOMAIN_NAME]"
click at [516, 270] on input "text" at bounding box center [551, 276] width 197 height 30
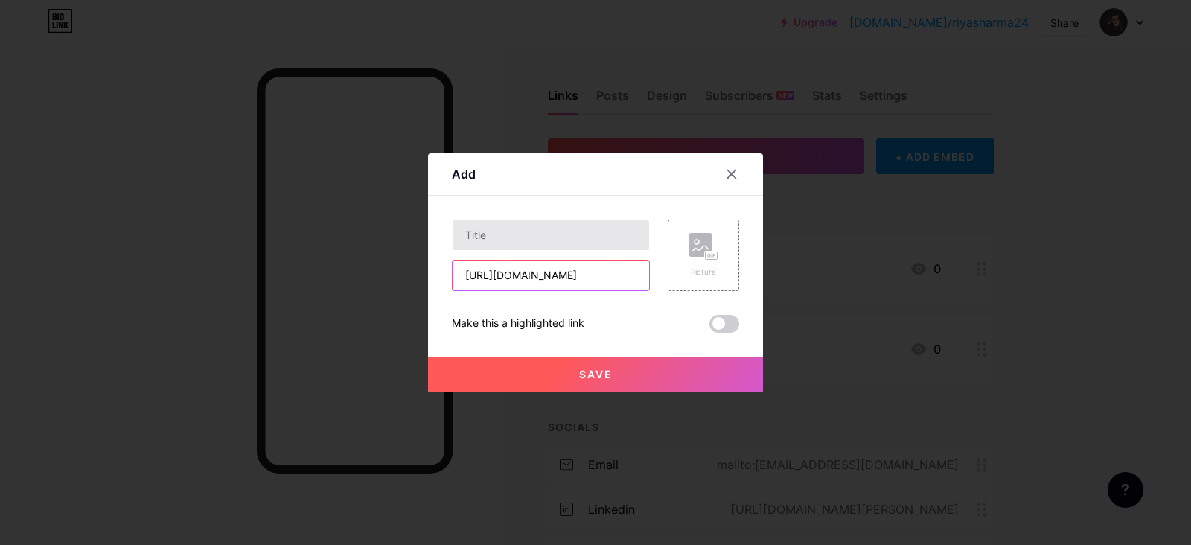
type input "[URL][DOMAIN_NAME]"
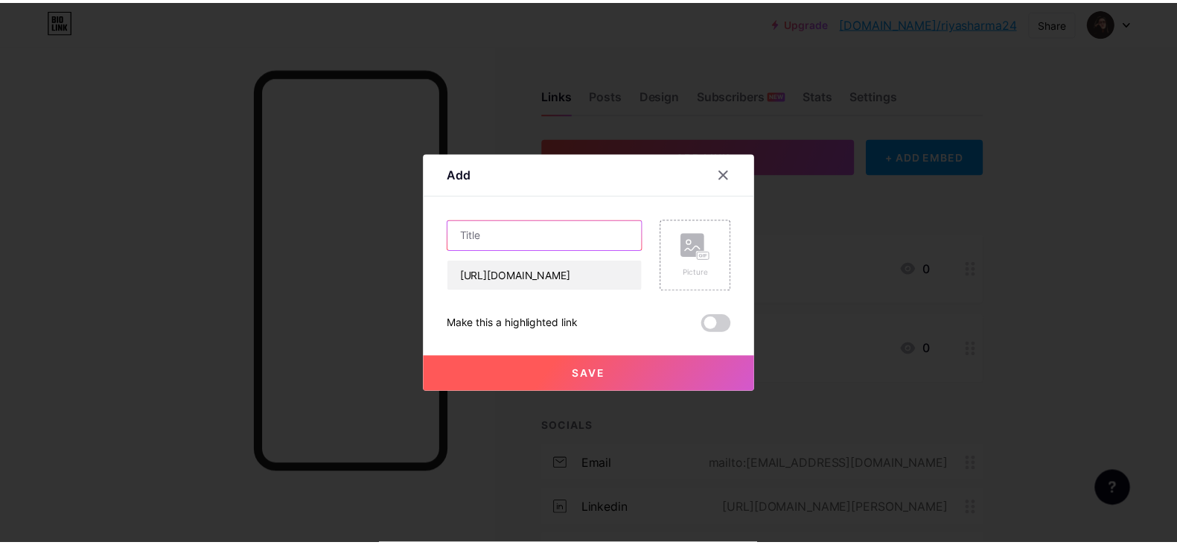
scroll to position [0, 0]
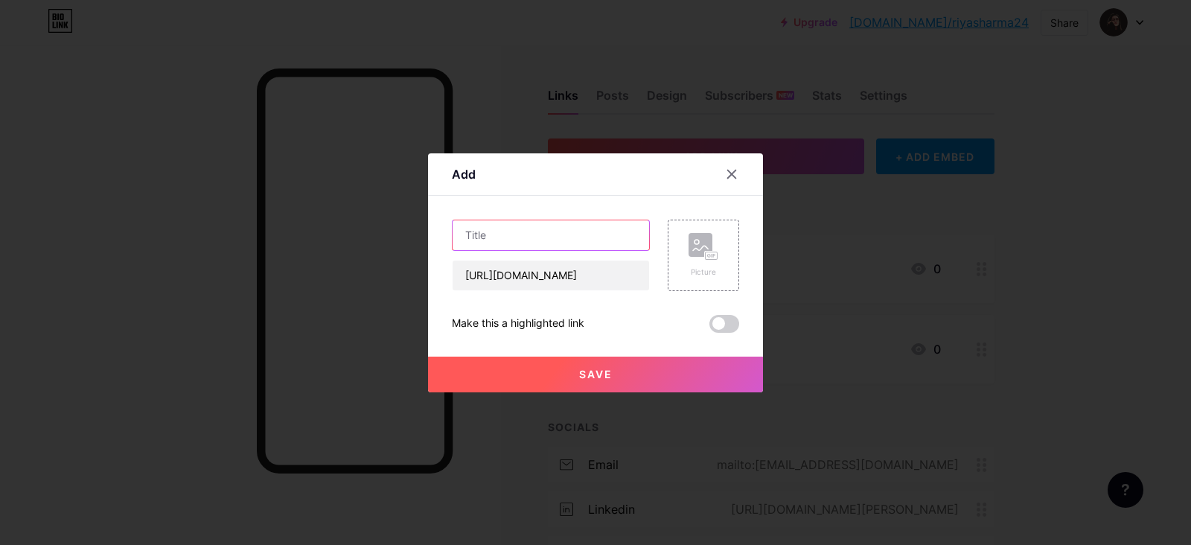
click at [462, 236] on input "text" at bounding box center [551, 235] width 197 height 30
type input "GeeksForGeeks Profile"
click at [672, 259] on div "Picture" at bounding box center [703, 255] width 71 height 71
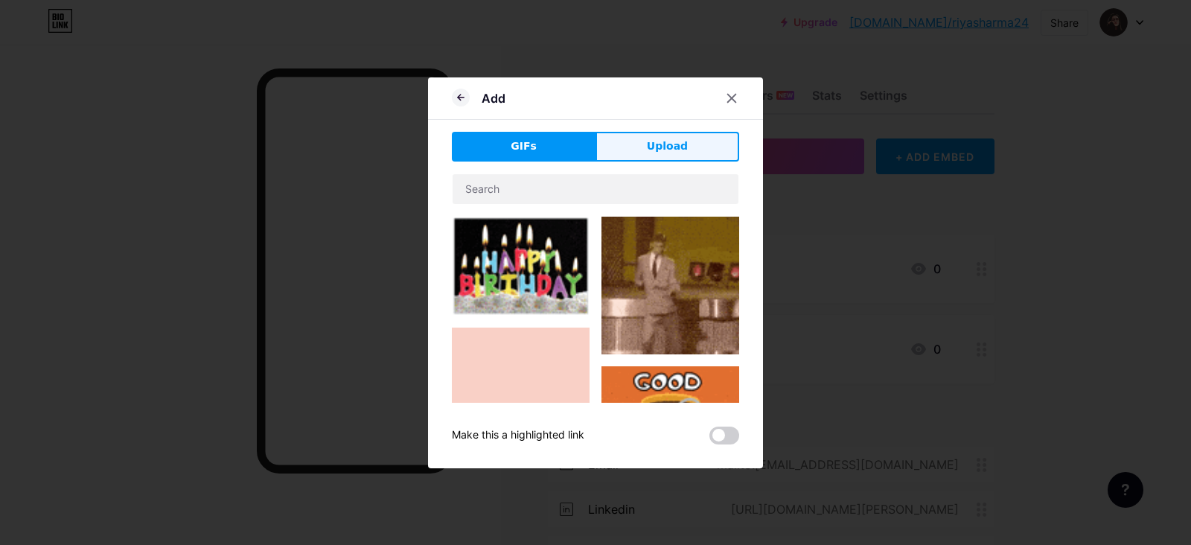
click at [657, 140] on span "Upload" at bounding box center [667, 146] width 41 height 16
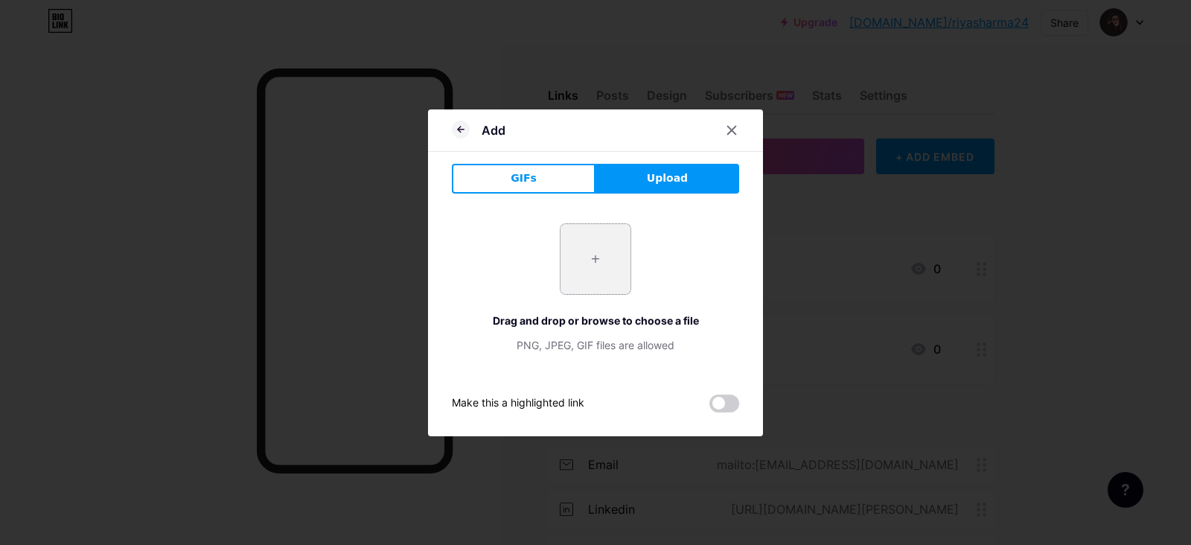
click at [616, 243] on input "file" at bounding box center [596, 259] width 70 height 70
type input "C:\fakepath\geeks.jpg"
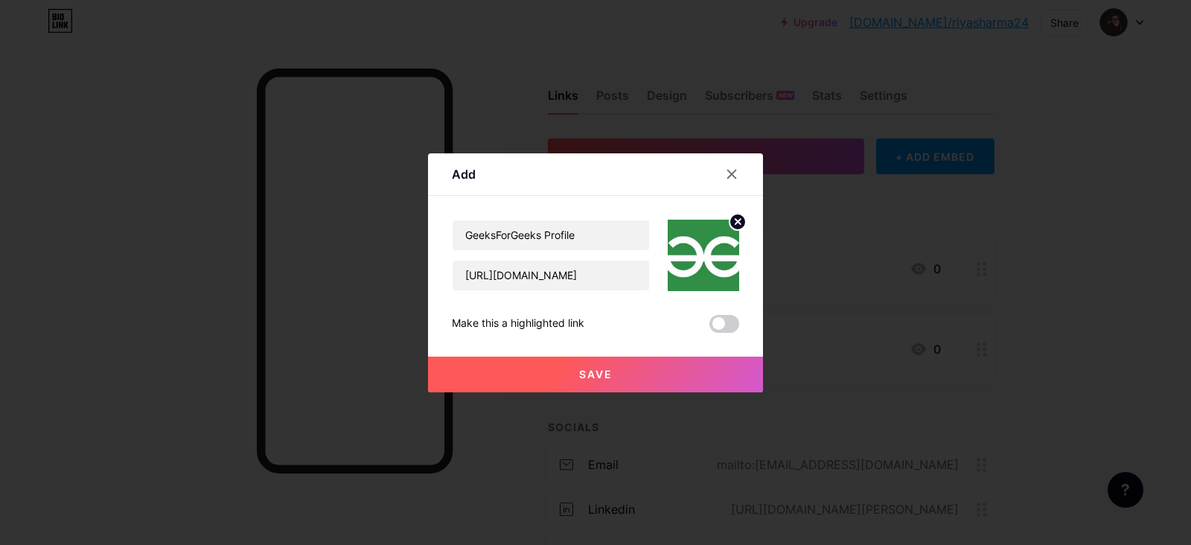
click at [648, 362] on button "Save" at bounding box center [595, 375] width 335 height 36
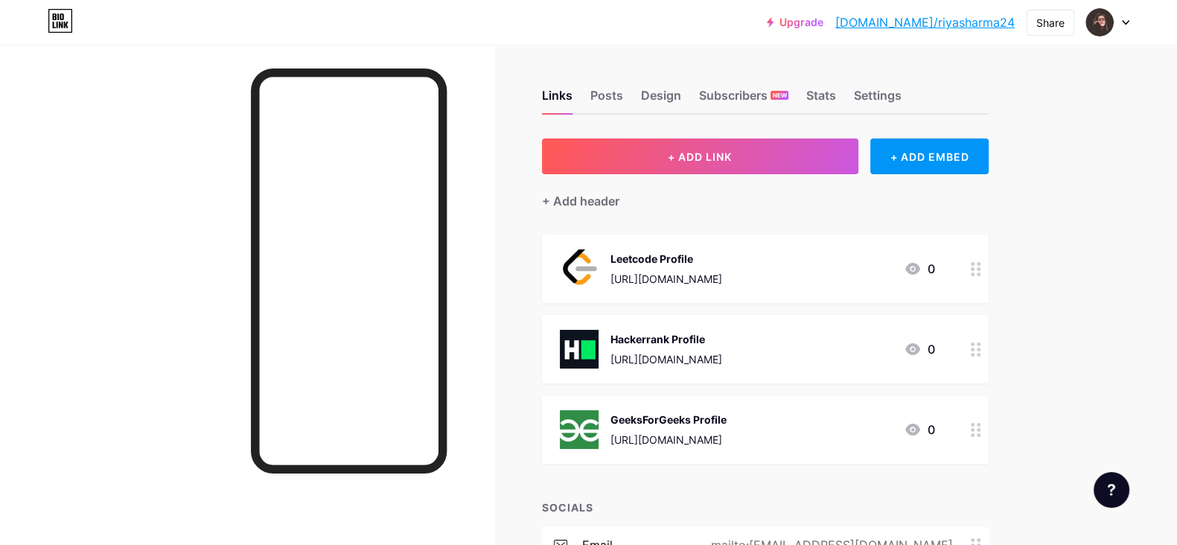
click at [722, 256] on div "Leetcode Profile" at bounding box center [666, 259] width 112 height 16
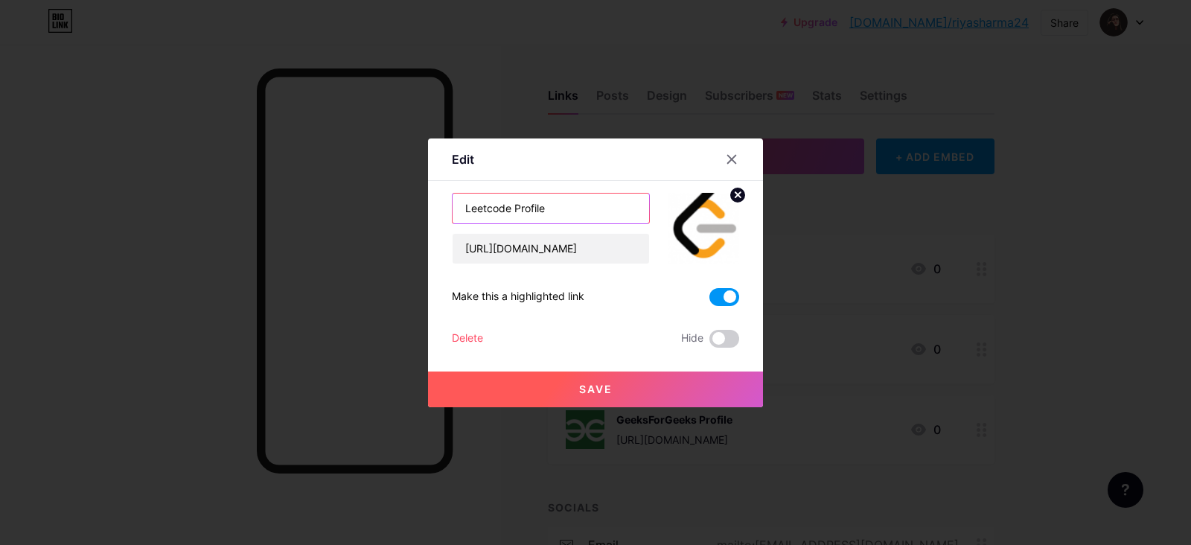
click at [561, 210] on input "Leetcode Profile" at bounding box center [551, 209] width 197 height 30
type input "Leetcode"
click at [645, 388] on button "Save" at bounding box center [595, 390] width 335 height 36
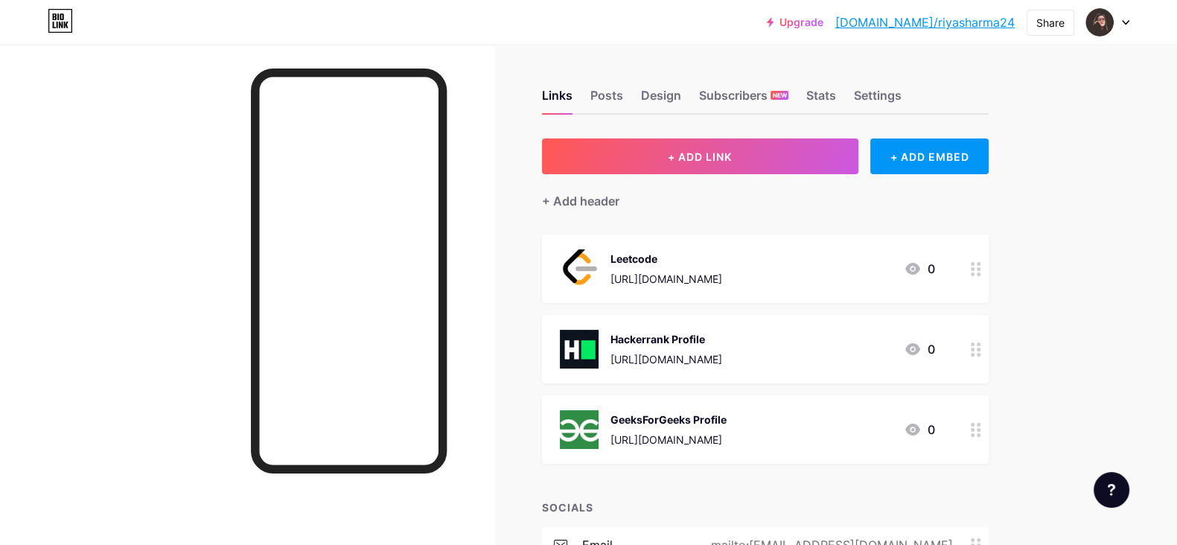
click at [722, 346] on div "Hackerrank Profile https://www.hackerrank.com/profile/theriyasharma24" at bounding box center [666, 349] width 112 height 39
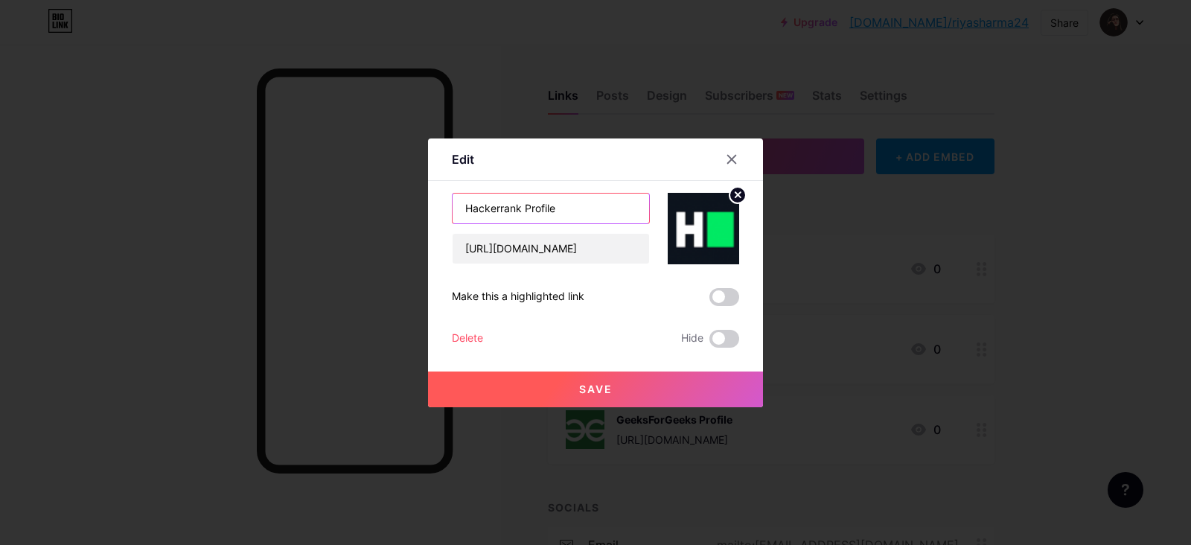
click at [535, 203] on input "Hackerrank Profile" at bounding box center [551, 209] width 197 height 30
type input "Hackerrank"
click at [588, 389] on span "Save" at bounding box center [596, 389] width 34 height 13
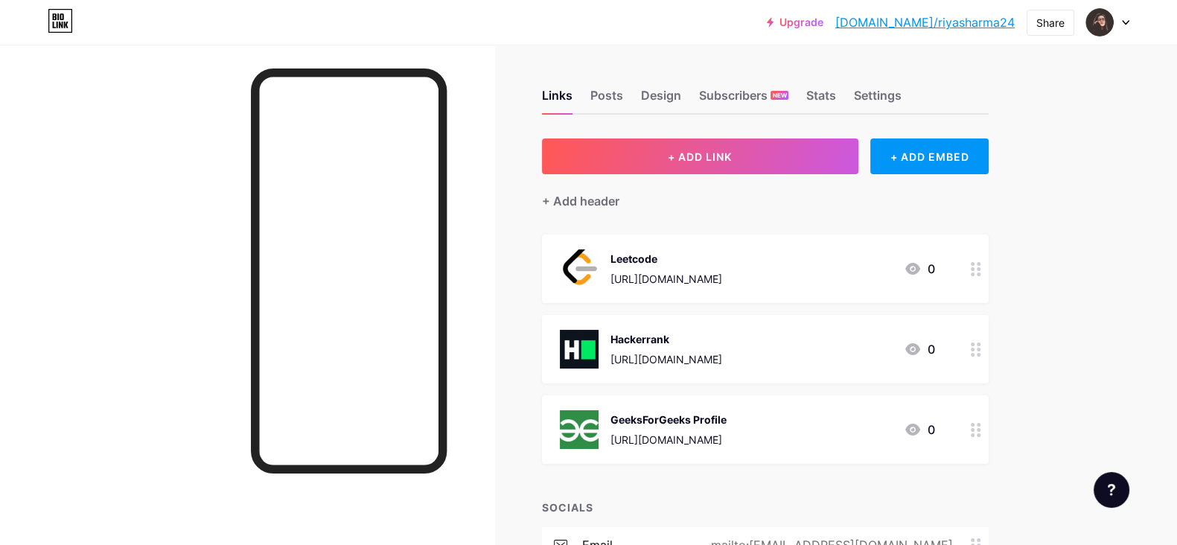
click at [727, 428] on div "GeeksForGeeks Profile https://www.geeksforgeeks.org/user/theriyasharma24/" at bounding box center [668, 429] width 116 height 39
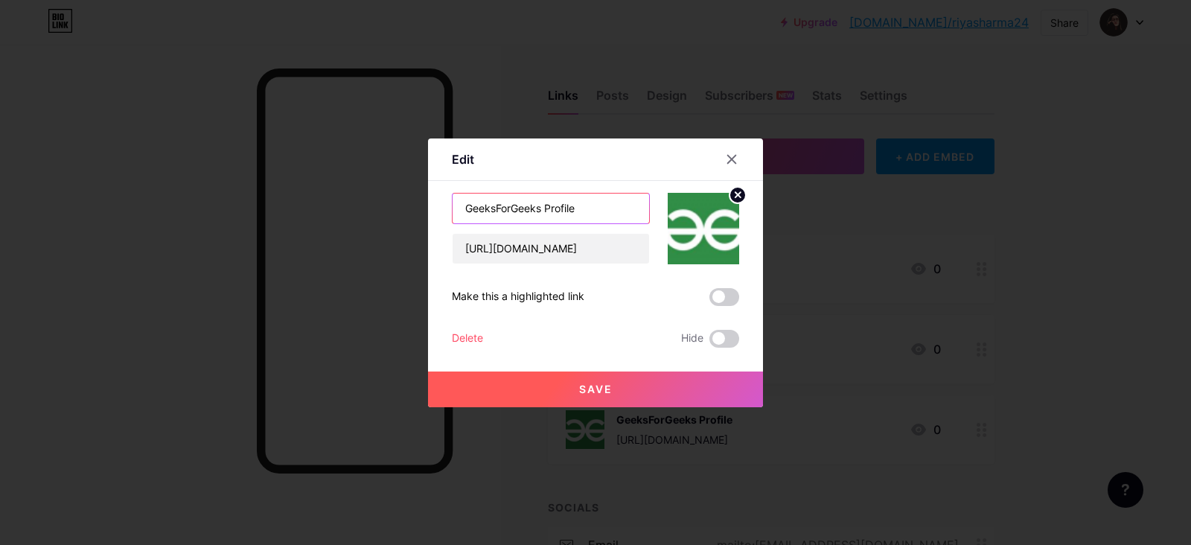
click at [555, 212] on input "GeeksForGeeks Profile" at bounding box center [551, 209] width 197 height 30
type input "GeeksForGeeks"
click at [592, 386] on span "Save" at bounding box center [596, 389] width 34 height 13
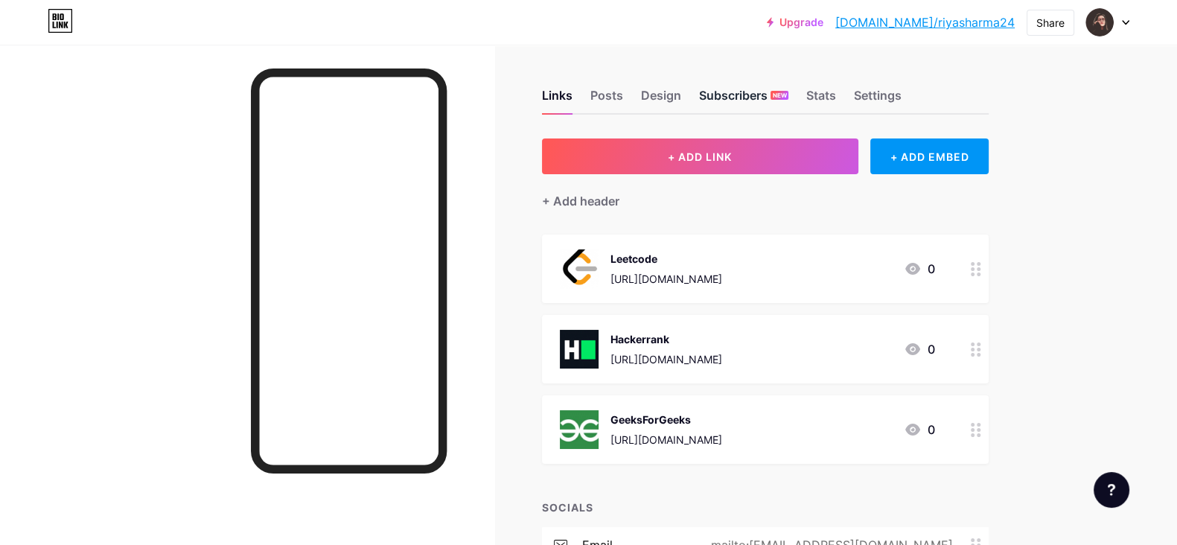
click at [762, 92] on div "Subscribers NEW" at bounding box center [743, 99] width 89 height 27
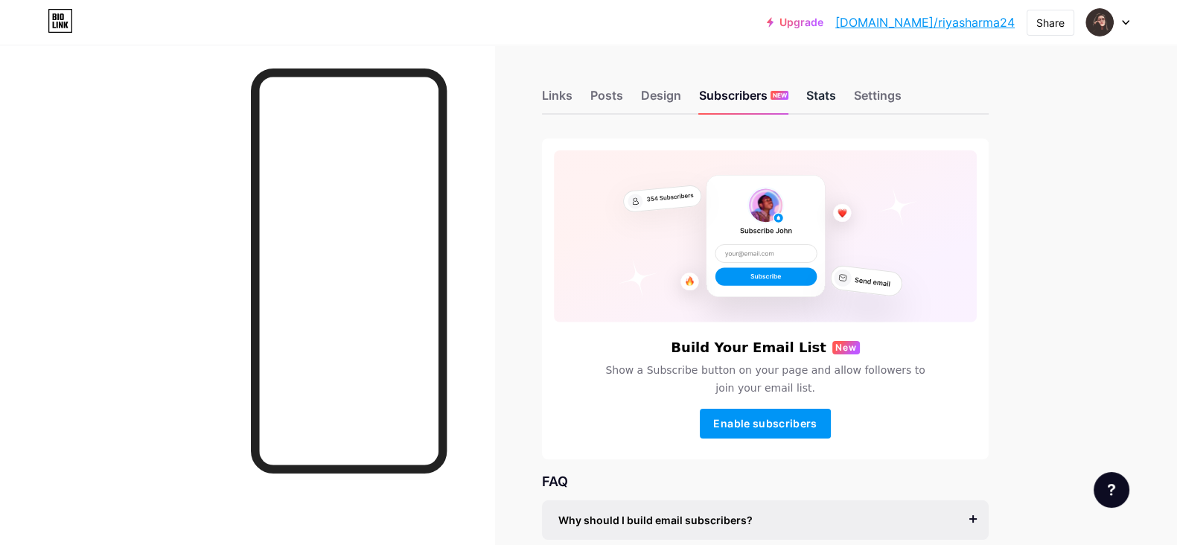
click at [828, 95] on div "Stats" at bounding box center [821, 99] width 30 height 27
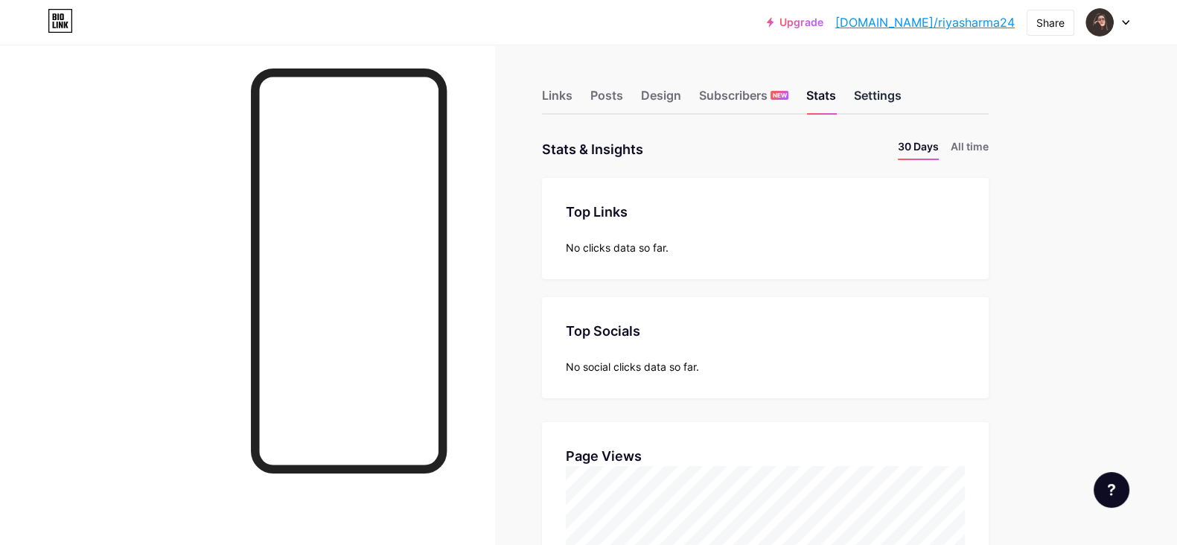
click at [886, 100] on div "Settings" at bounding box center [878, 99] width 48 height 27
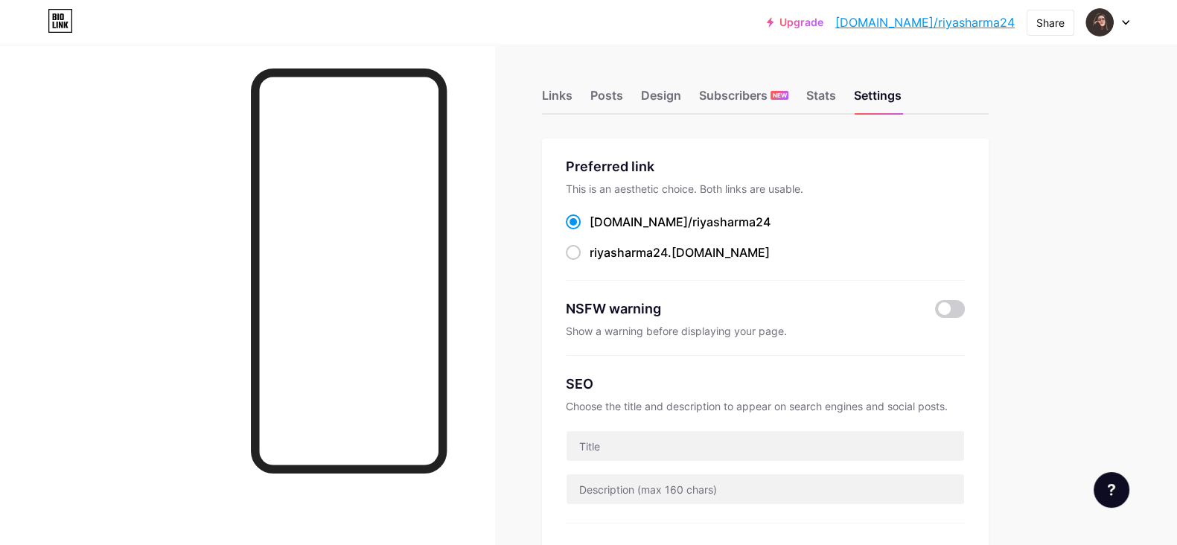
click at [692, 221] on span "riyasharma24" at bounding box center [731, 221] width 78 height 15
click at [599, 231] on input "bio.link/ riyasharma24" at bounding box center [595, 236] width 10 height 10
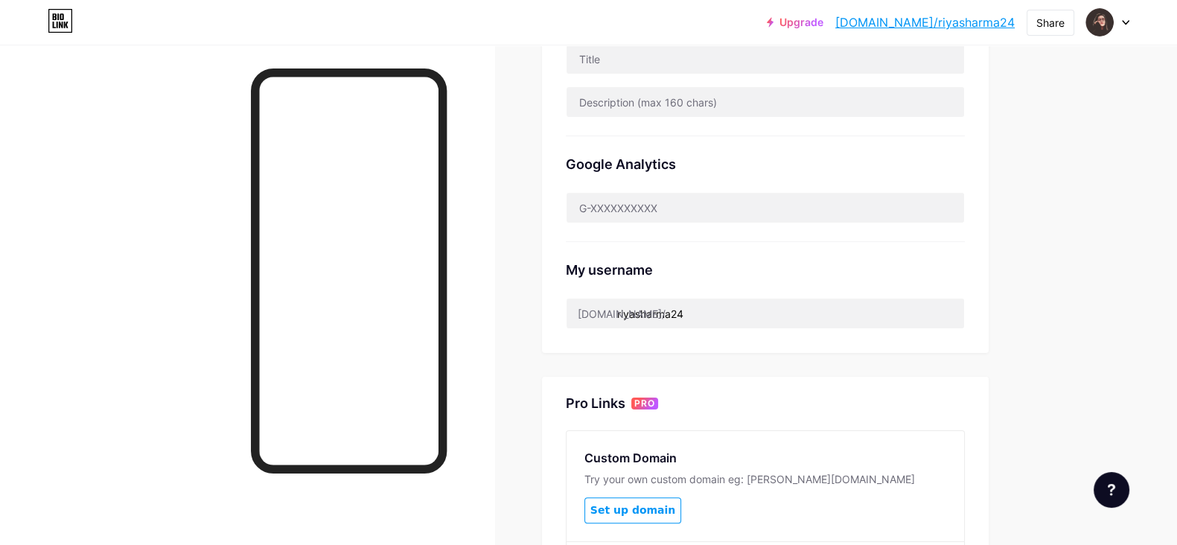
scroll to position [388, 0]
click at [698, 305] on input "riyasharma24" at bounding box center [766, 313] width 398 height 30
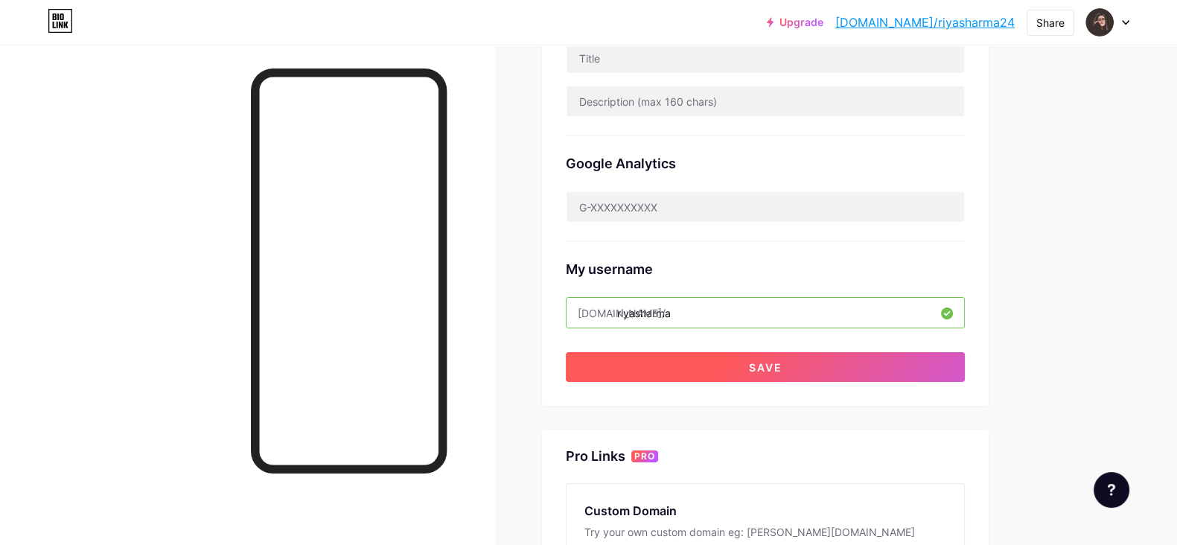
click at [720, 367] on button "Save" at bounding box center [765, 367] width 399 height 30
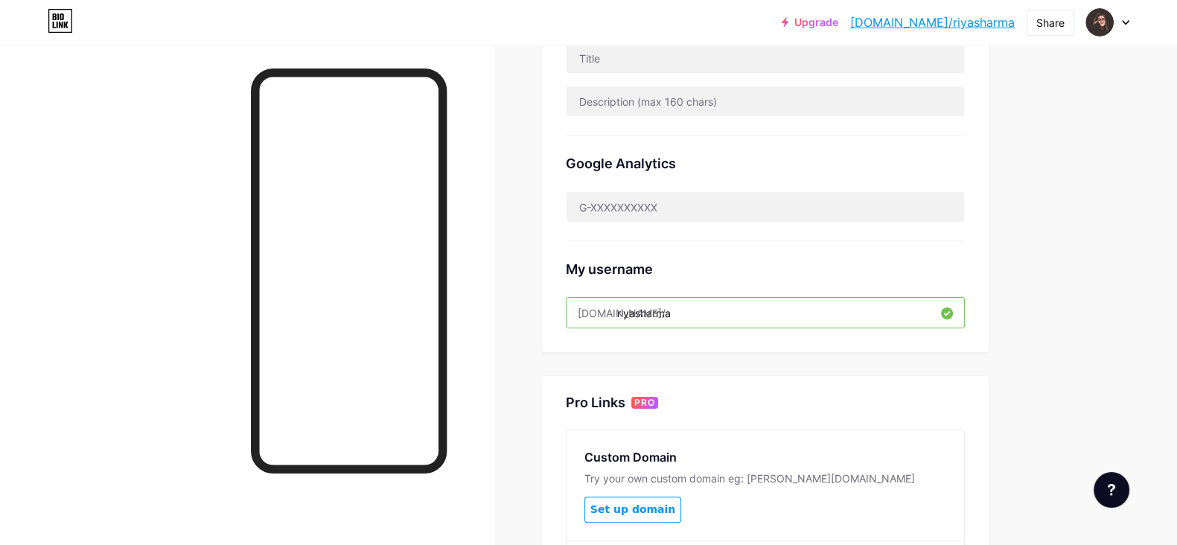
click at [711, 304] on input "riyasharma" at bounding box center [766, 313] width 398 height 30
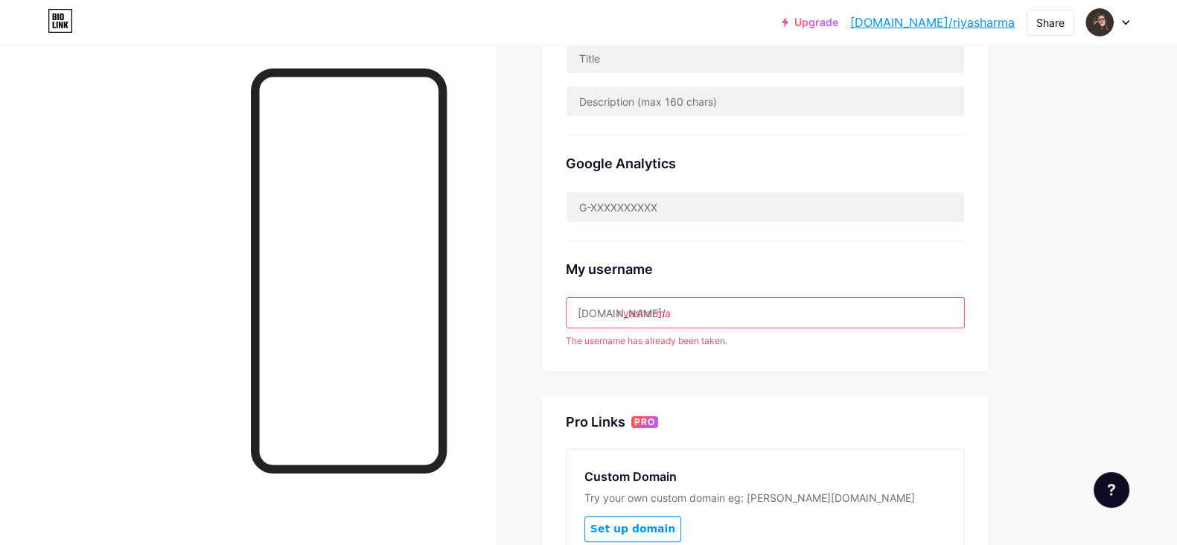
click at [736, 369] on div "Preferred link This is an aesthetic choice. Both links are usable. bio.link/ ri…" at bounding box center [765, 61] width 447 height 621
click at [722, 317] on input "riyasharma" at bounding box center [766, 313] width 398 height 30
click at [720, 363] on div "Preferred link This is an aesthetic choice. Both links are usable. bio.link/ ri…" at bounding box center [765, 61] width 447 height 621
click at [730, 305] on input "riyasharma" at bounding box center [766, 313] width 398 height 30
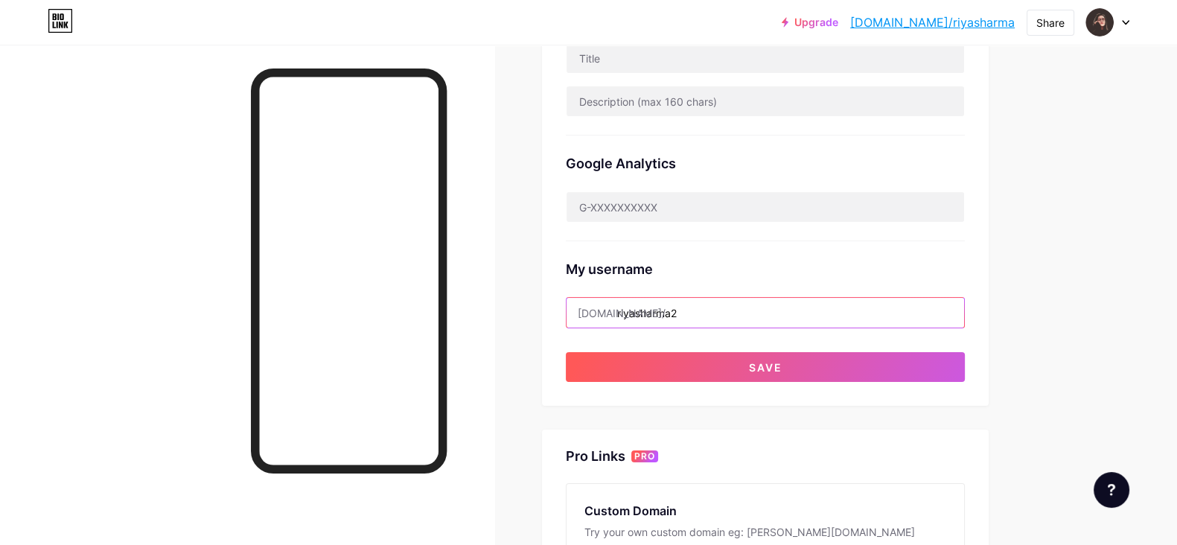
type input "riyasharma"
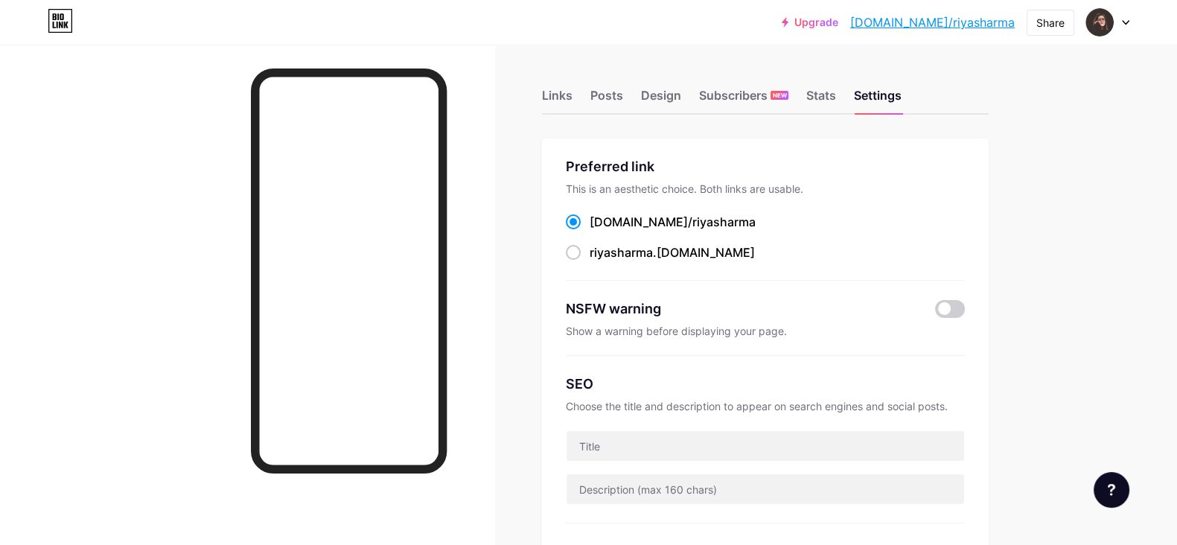
scroll to position [96, 0]
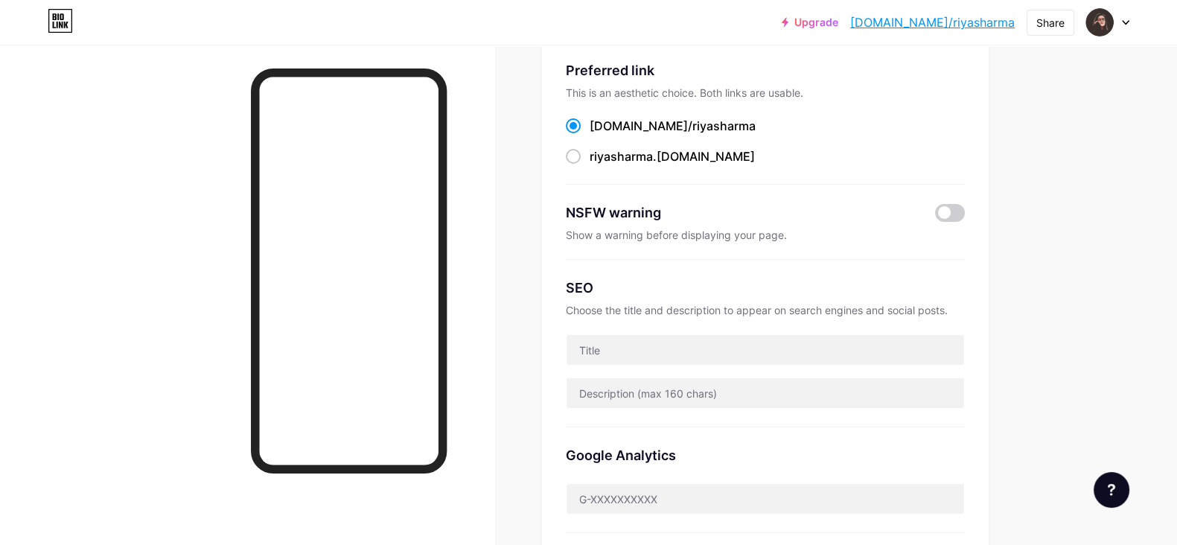
click at [941, 22] on link "[DOMAIN_NAME]/riyasharma" at bounding box center [932, 22] width 165 height 18
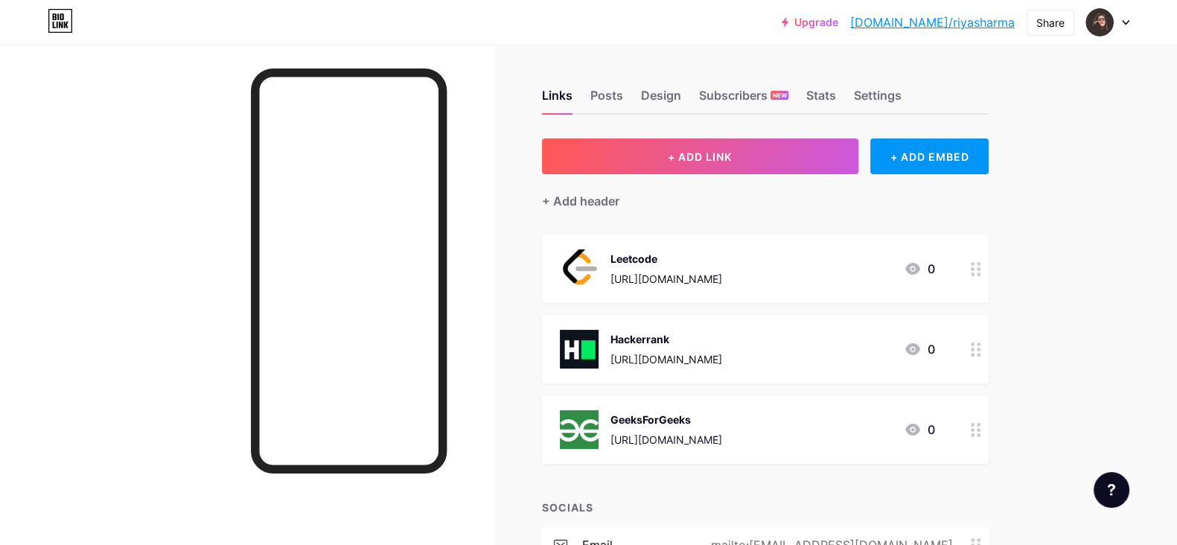
click at [870, 82] on div "Links Posts Design Subscribers NEW Stats Settings" at bounding box center [765, 89] width 447 height 52
click at [884, 96] on div "Settings" at bounding box center [878, 99] width 48 height 27
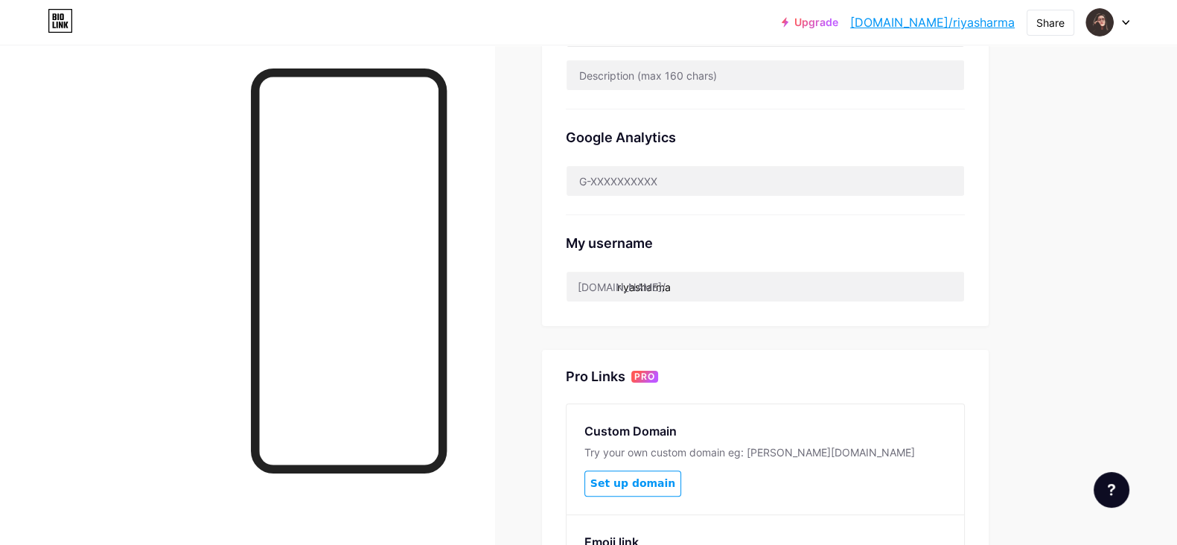
scroll to position [415, 0]
click at [791, 289] on input "riyasharma" at bounding box center [766, 286] width 398 height 30
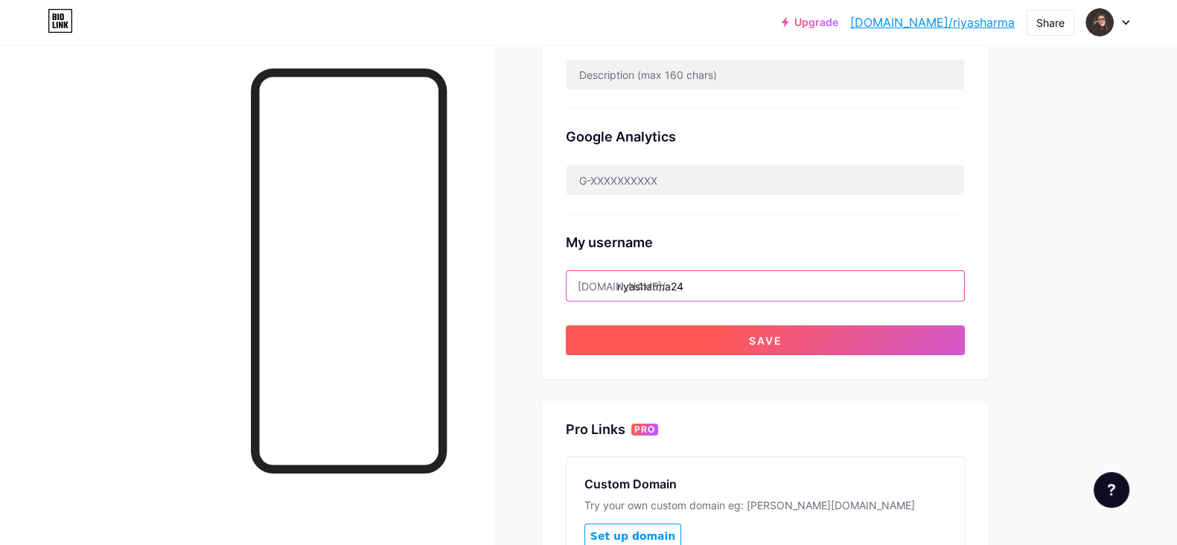
type input "riyasharma24"
click at [793, 340] on button "Save" at bounding box center [765, 340] width 399 height 30
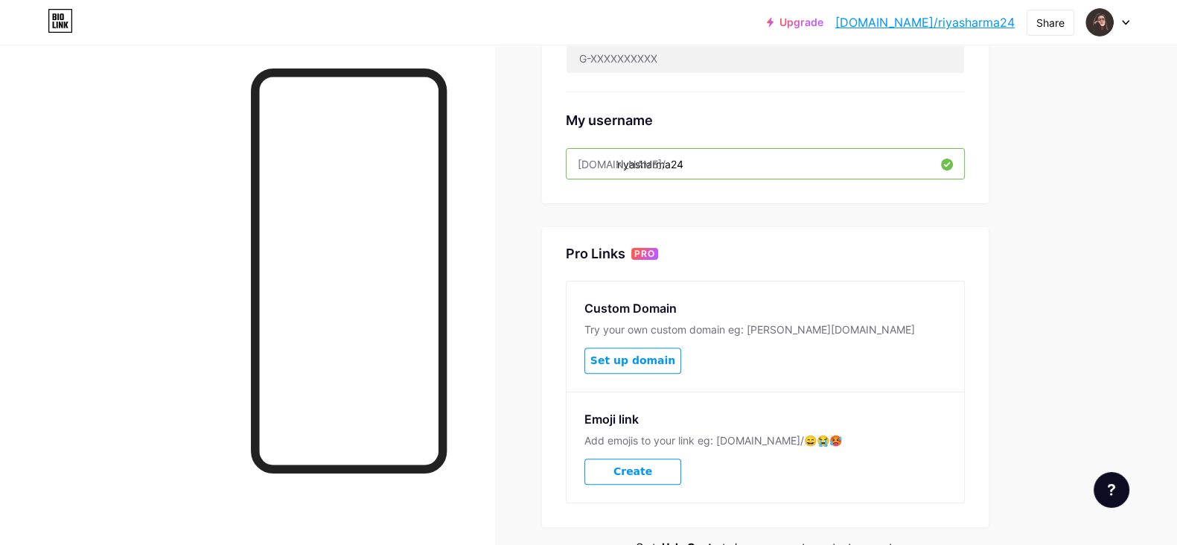
scroll to position [0, 0]
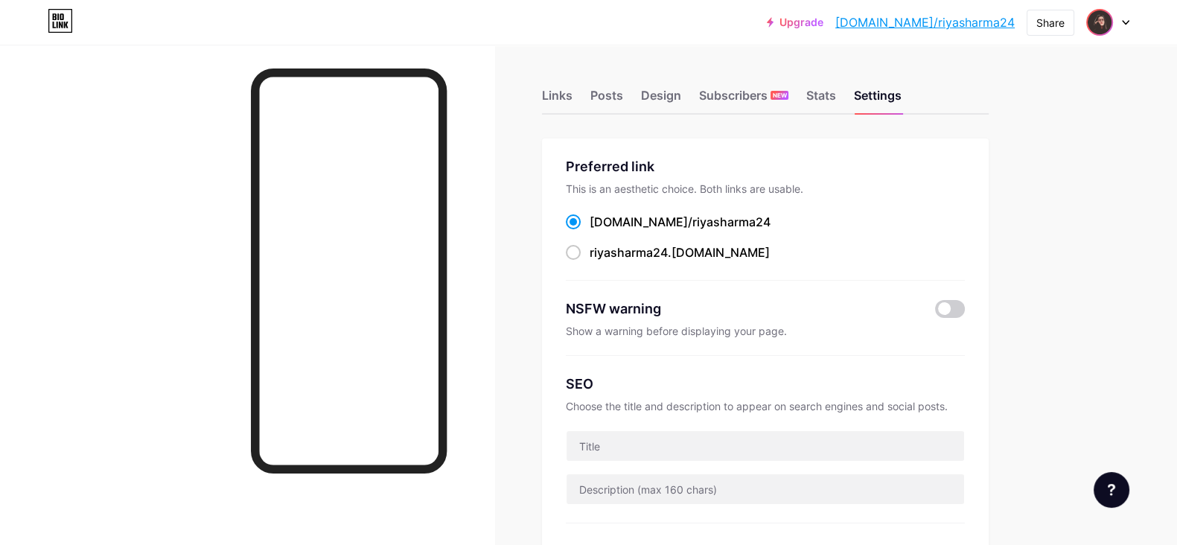
click at [1109, 31] on span at bounding box center [1100, 22] width 24 height 24
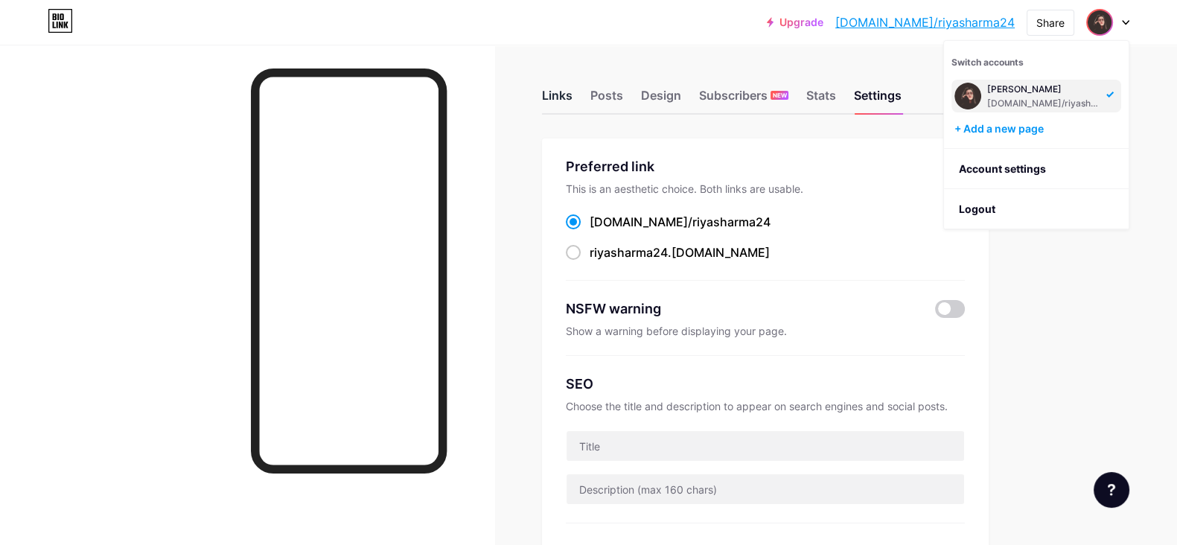
click at [570, 93] on div "Links" at bounding box center [557, 99] width 31 height 27
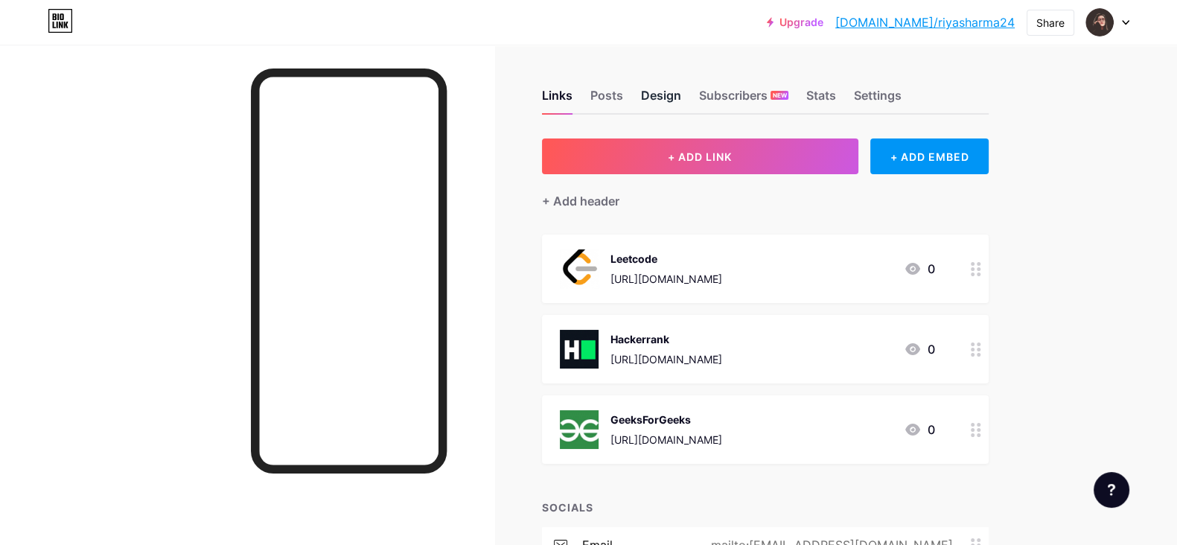
click at [668, 91] on div "Design" at bounding box center [661, 99] width 40 height 27
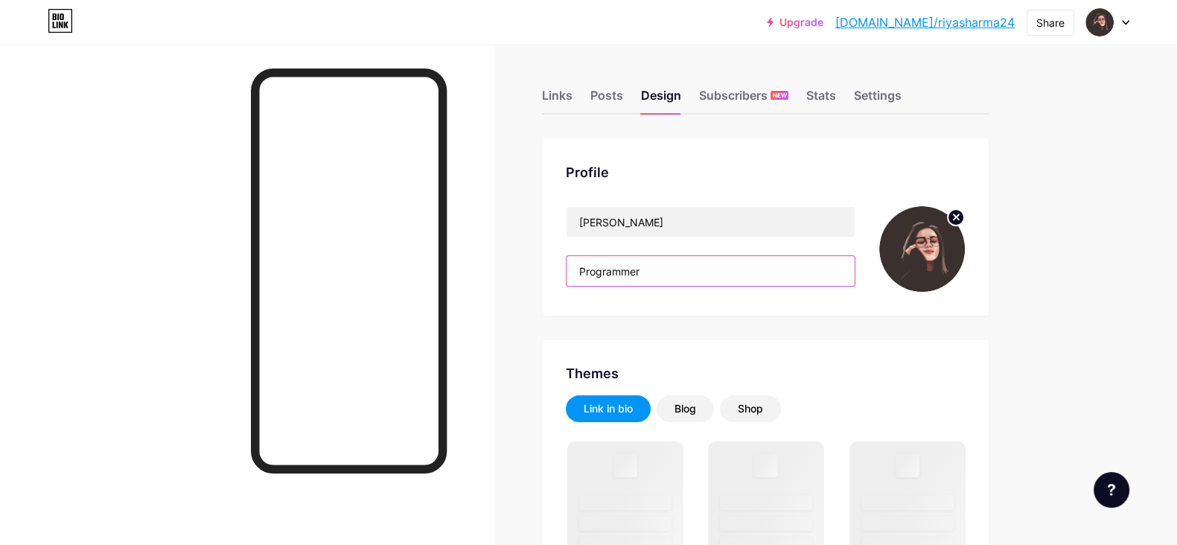
drag, startPoint x: 670, startPoint y: 277, endPoint x: 511, endPoint y: 278, distance: 159.3
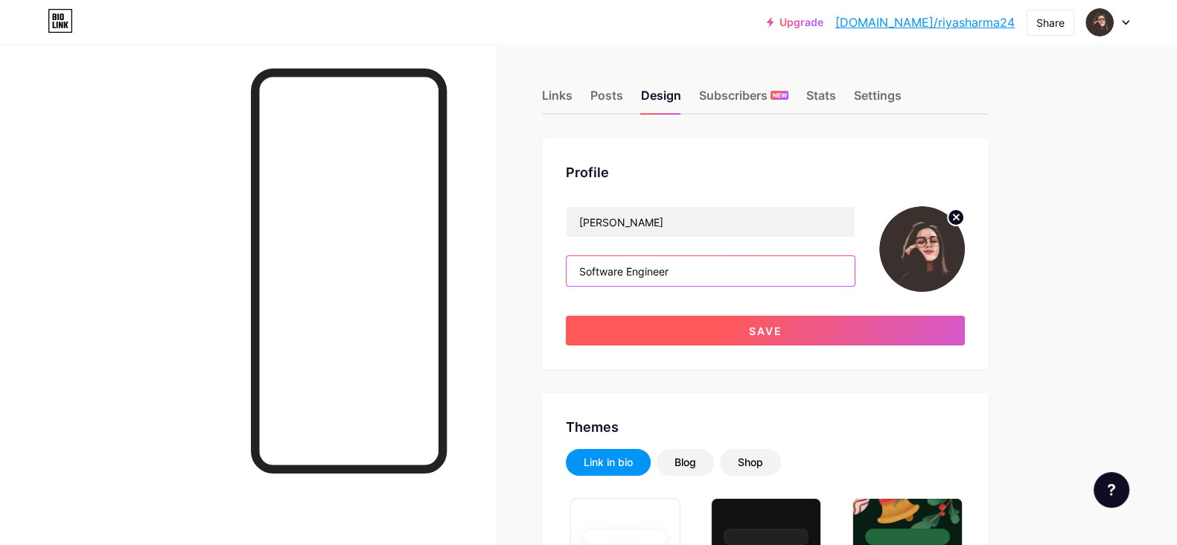
type input "Software Engineer"
click at [673, 331] on button "Save" at bounding box center [765, 331] width 399 height 30
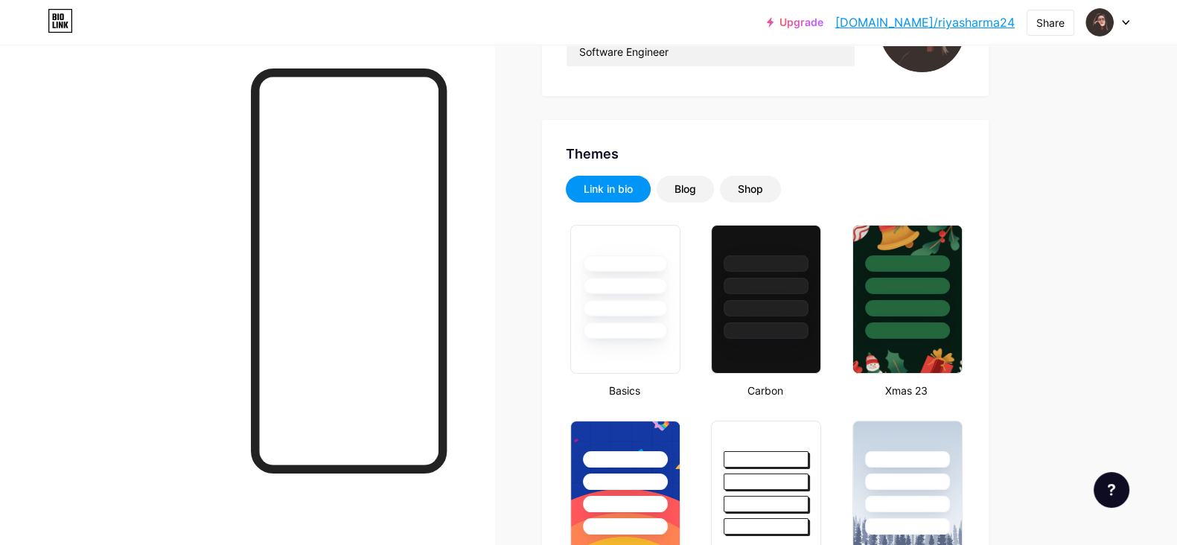
scroll to position [307, 0]
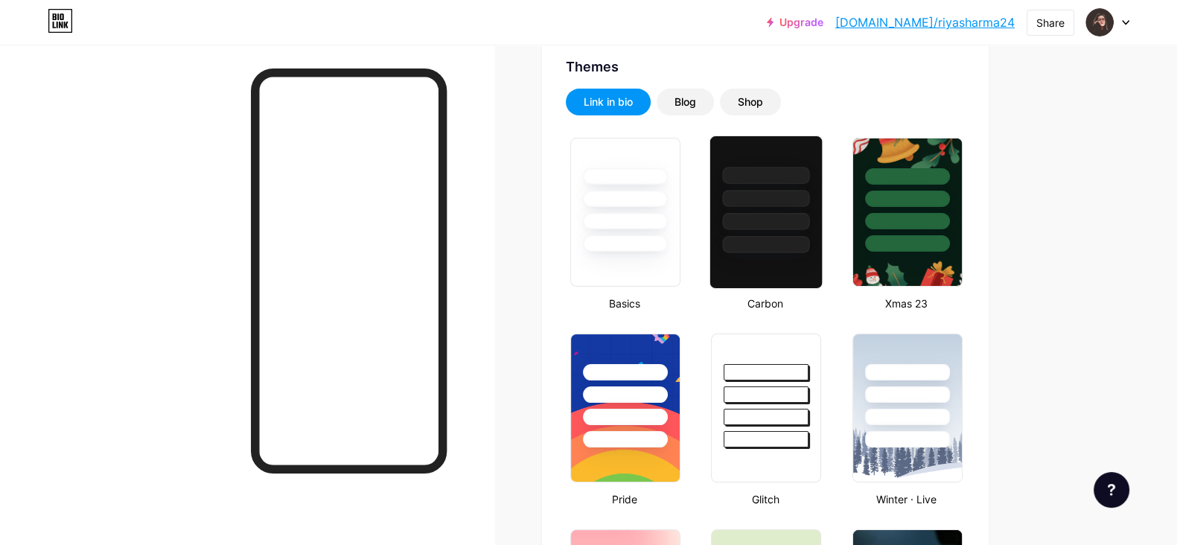
click at [806, 251] on div at bounding box center [766, 244] width 87 height 17
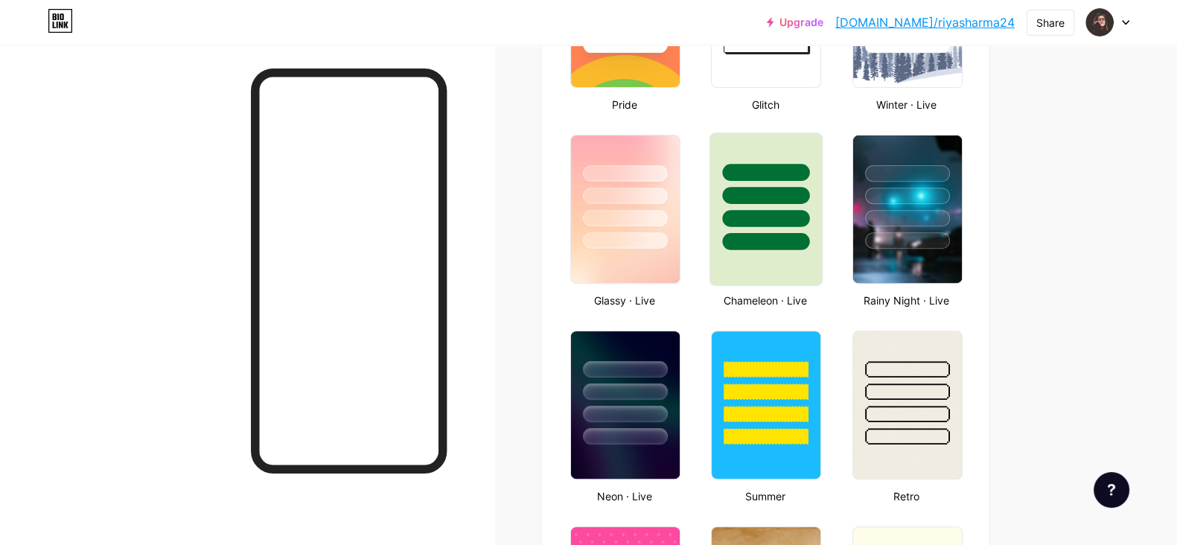
scroll to position [703, 0]
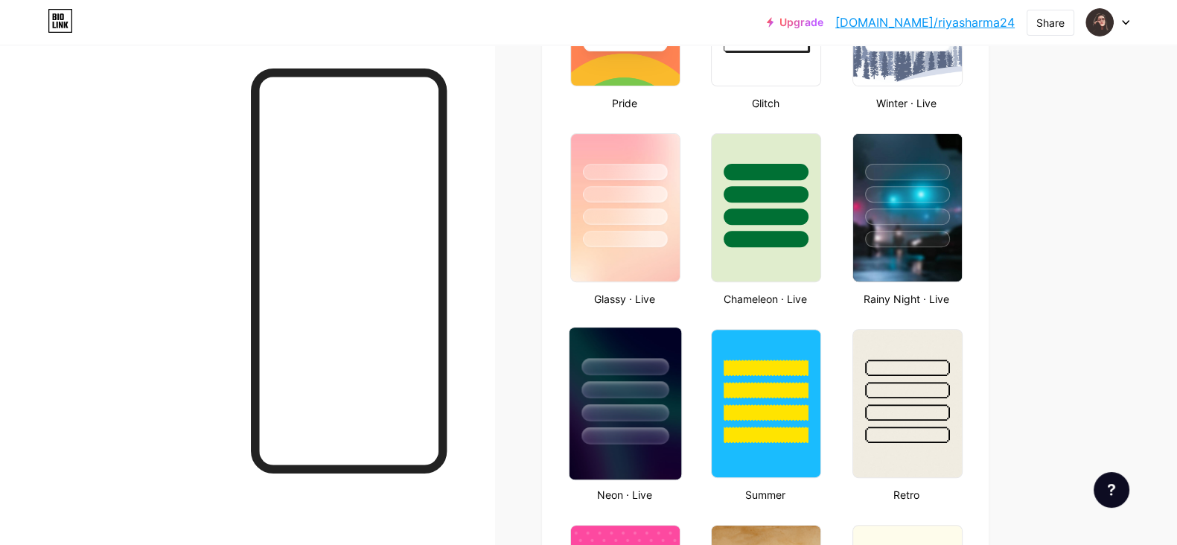
click at [639, 381] on div at bounding box center [624, 389] width 87 height 17
click at [892, 339] on div at bounding box center [907, 386] width 112 height 117
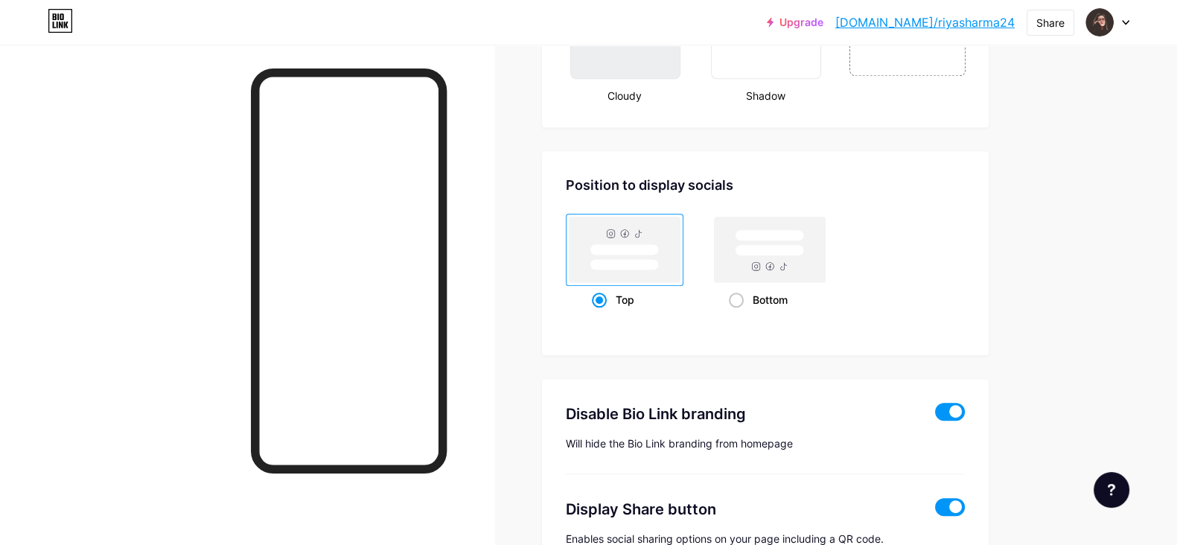
scroll to position [1980, 0]
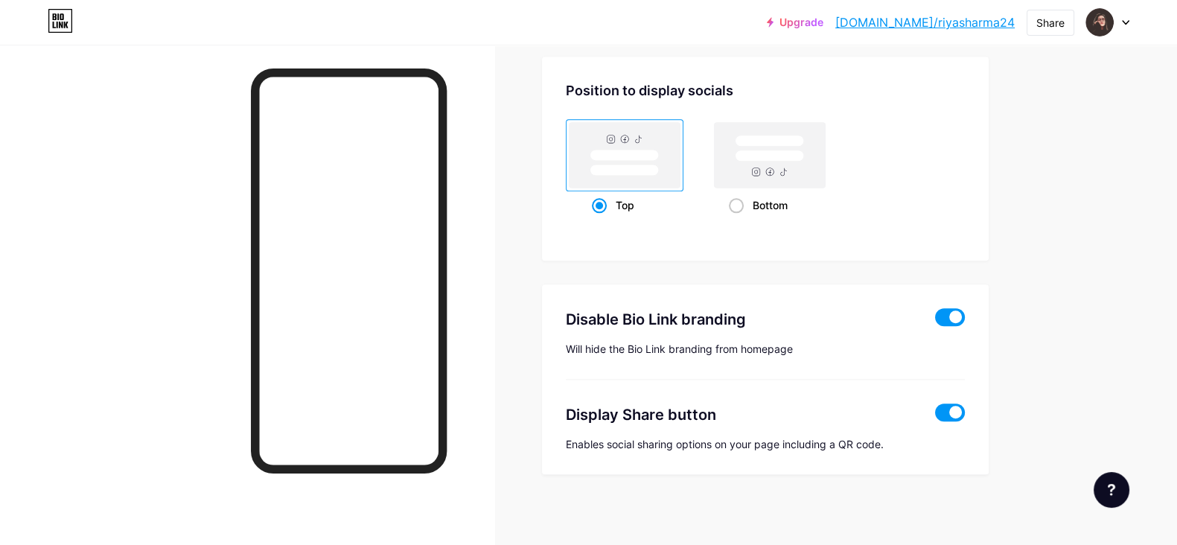
drag, startPoint x: 815, startPoint y: 411, endPoint x: 954, endPoint y: 465, distance: 148.5
click at [954, 465] on div "Disable Bio Link branding Will hide the Bio Link branding from homepage Display…" at bounding box center [765, 379] width 447 height 191
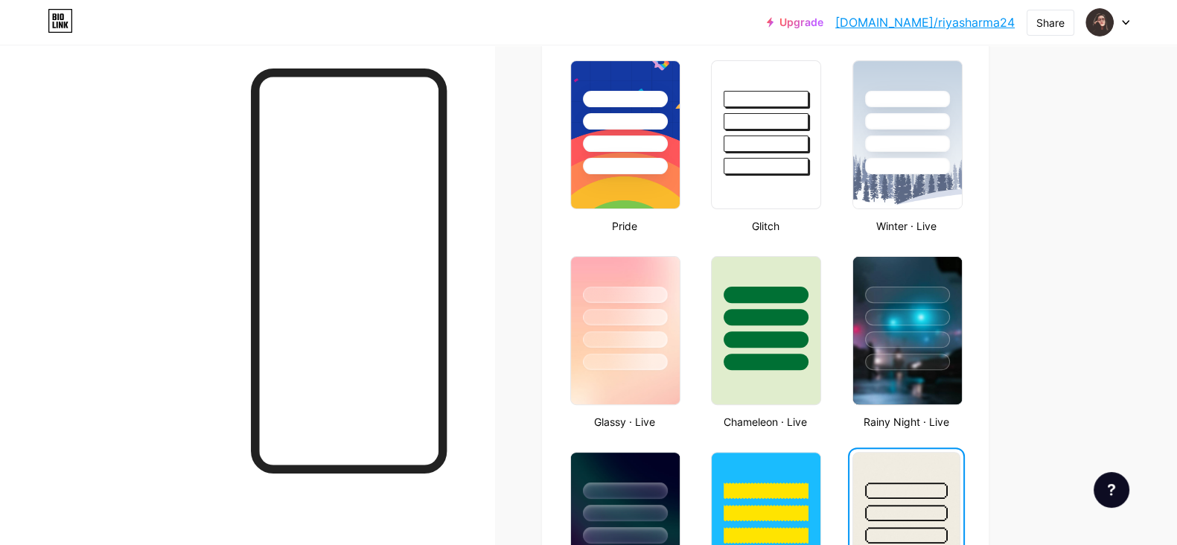
scroll to position [427, 0]
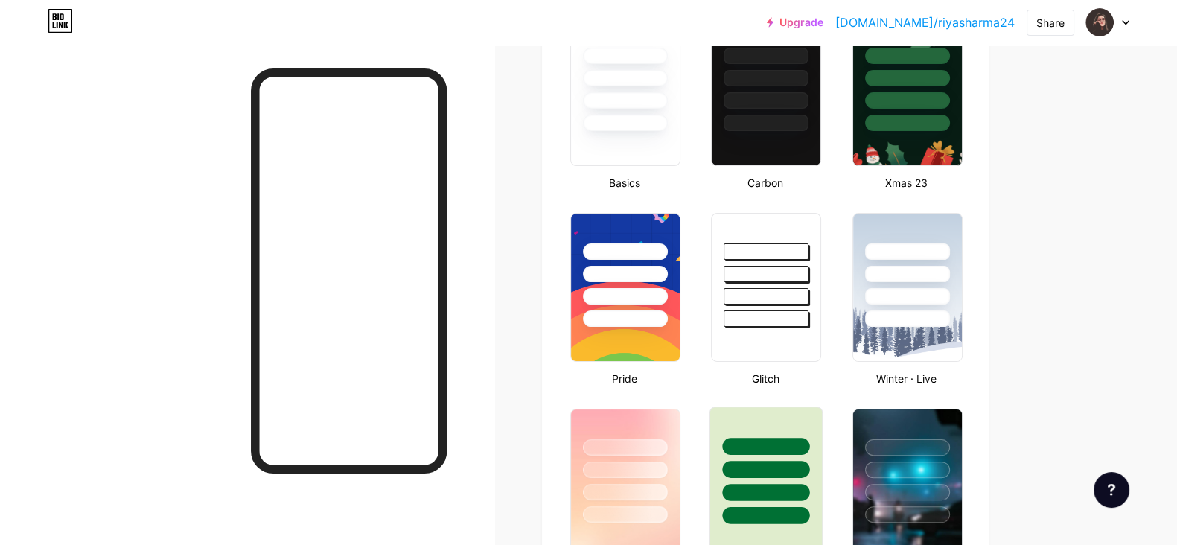
click at [782, 471] on div at bounding box center [766, 469] width 87 height 17
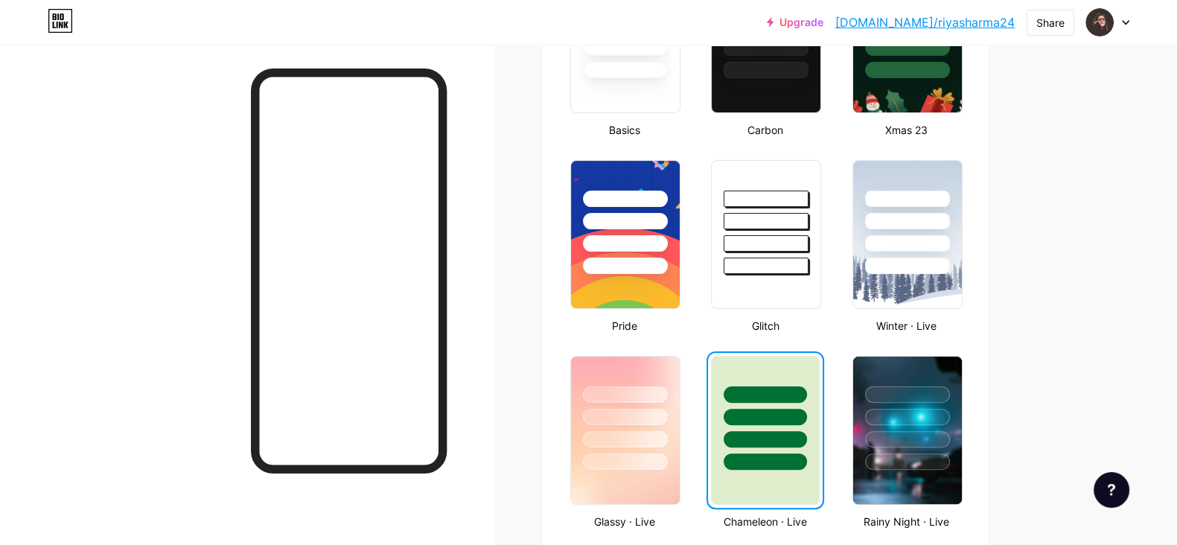
scroll to position [450, 0]
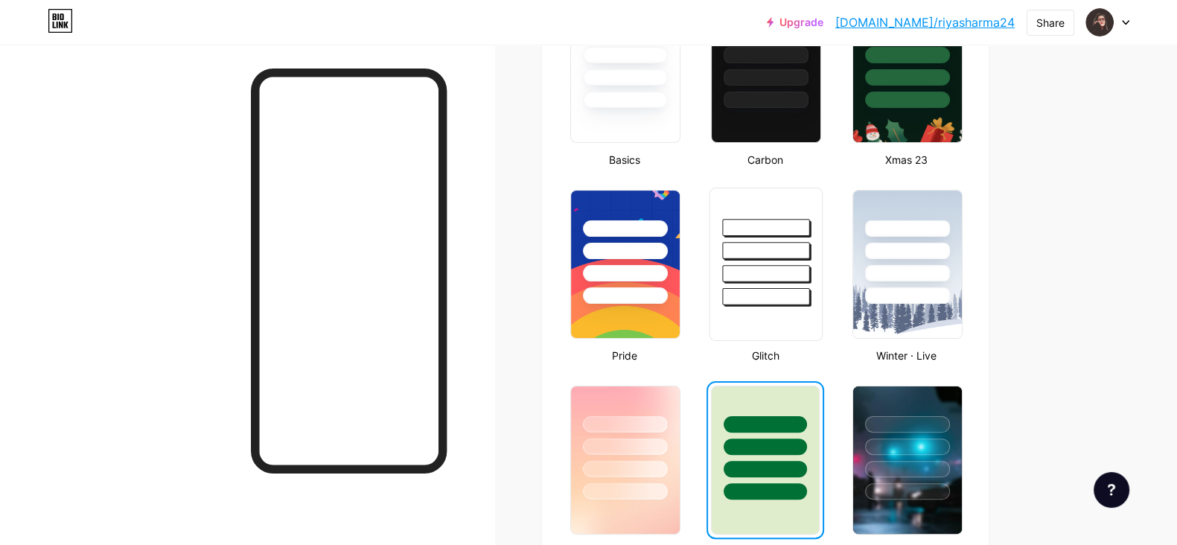
click at [817, 299] on div at bounding box center [766, 246] width 112 height 117
